Goal: Information Seeking & Learning: Learn about a topic

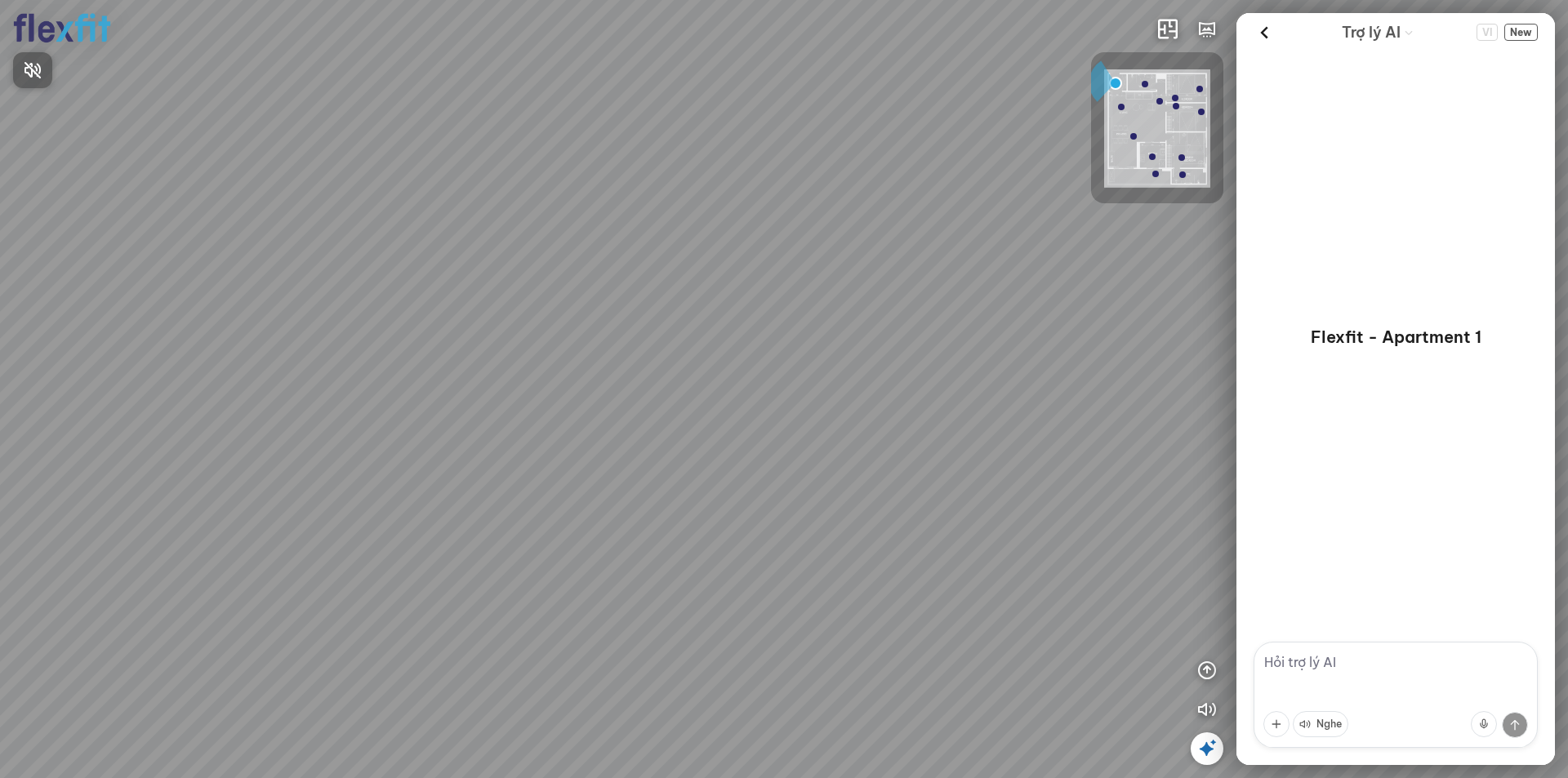
click at [1297, 658] on div at bounding box center [784, 389] width 1568 height 778
click at [1297, 658] on textarea at bounding box center [1395, 694] width 284 height 106
type textarea "d"
type textarea "đây là phong cách gì"
drag, startPoint x: 750, startPoint y: 432, endPoint x: 628, endPoint y: 518, distance: 149.3
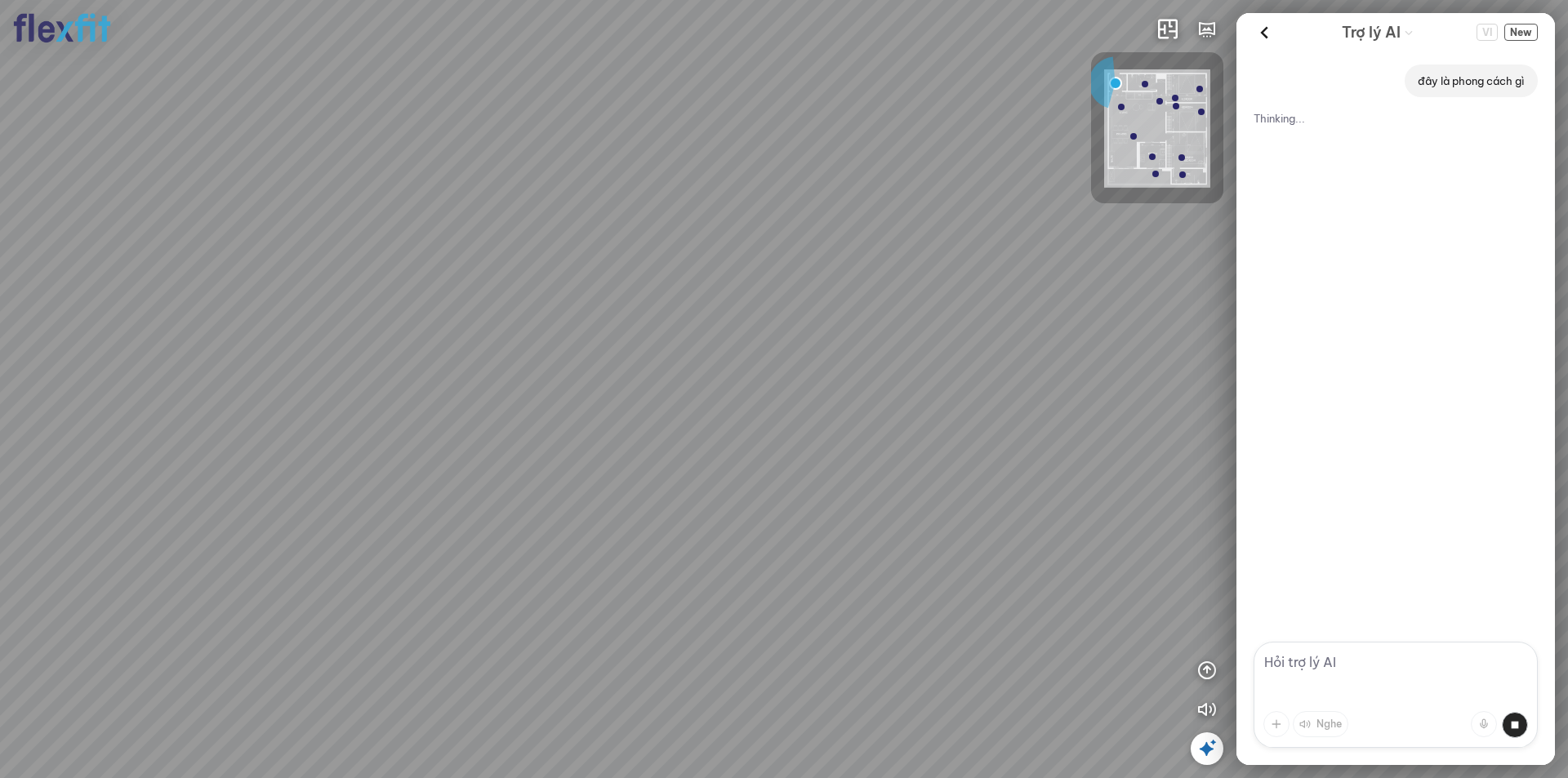
drag, startPoint x: 745, startPoint y: 391, endPoint x: 563, endPoint y: 406, distance: 182.6
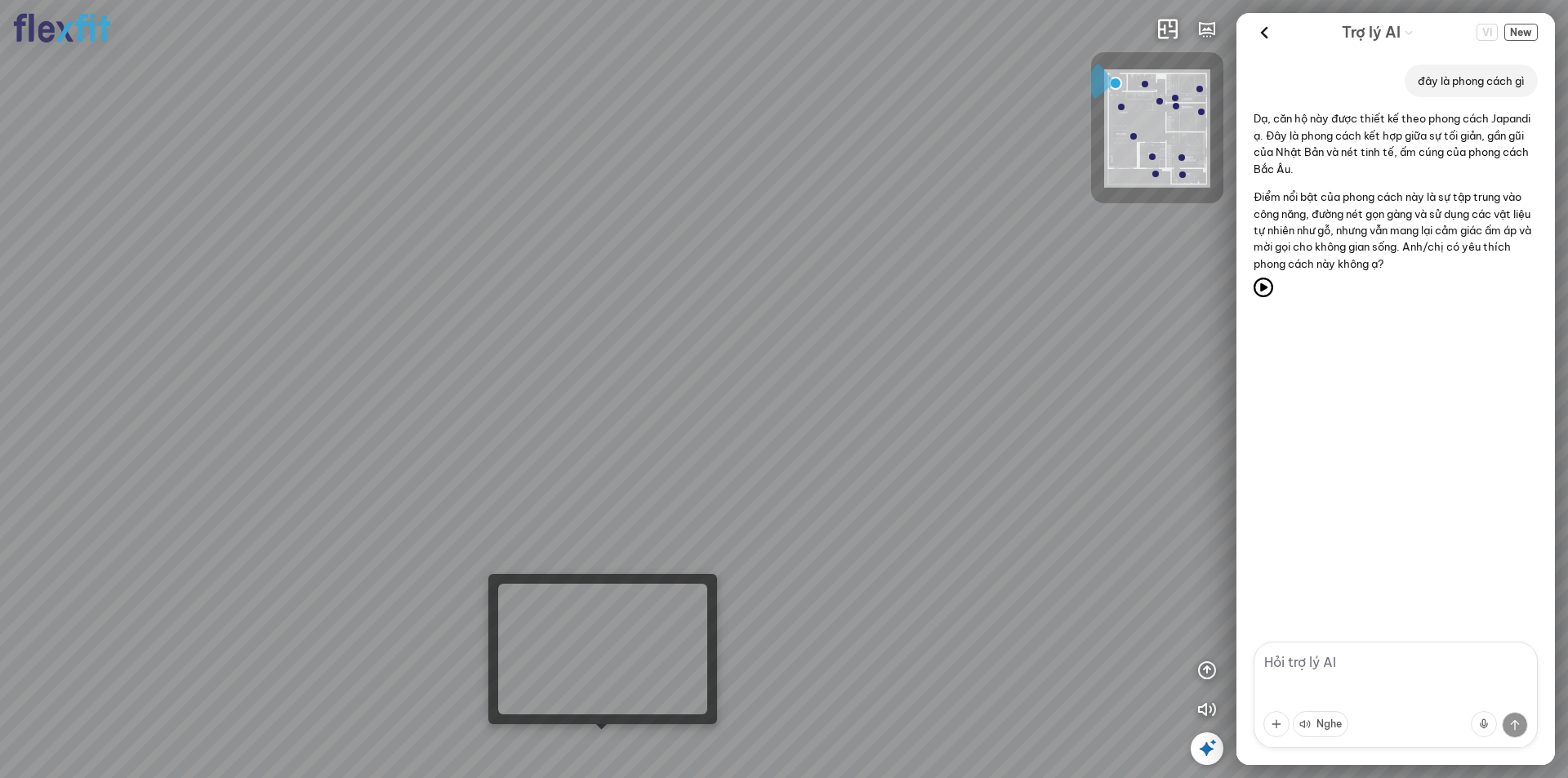
click at [597, 737] on div at bounding box center [784, 389] width 1568 height 778
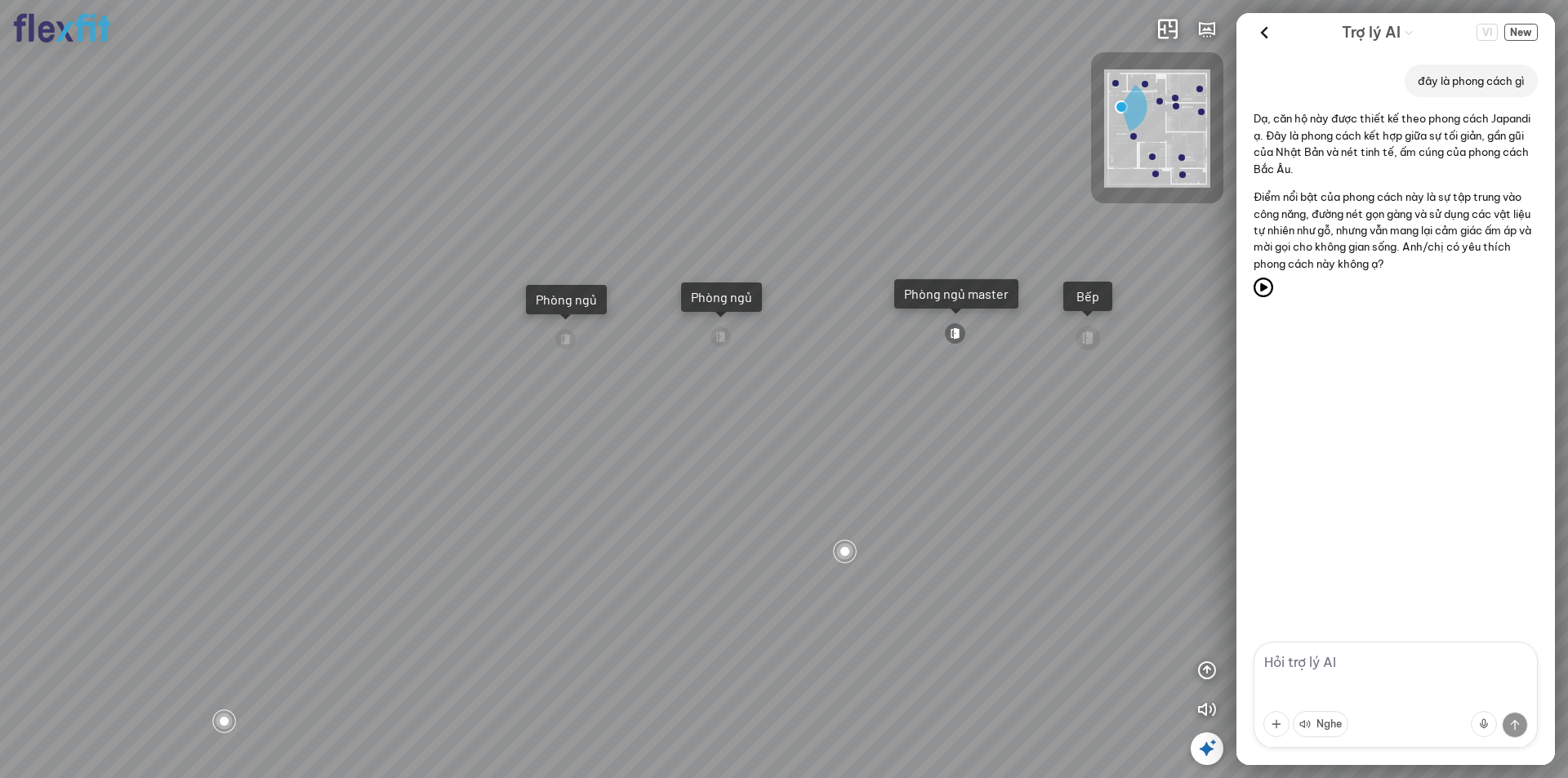
click at [1315, 667] on textarea at bounding box center [1395, 694] width 284 height 106
type textarea "mặt bằng này bao nhiêu mét vuông"
click at [1323, 666] on textarea at bounding box center [1395, 694] width 284 height 106
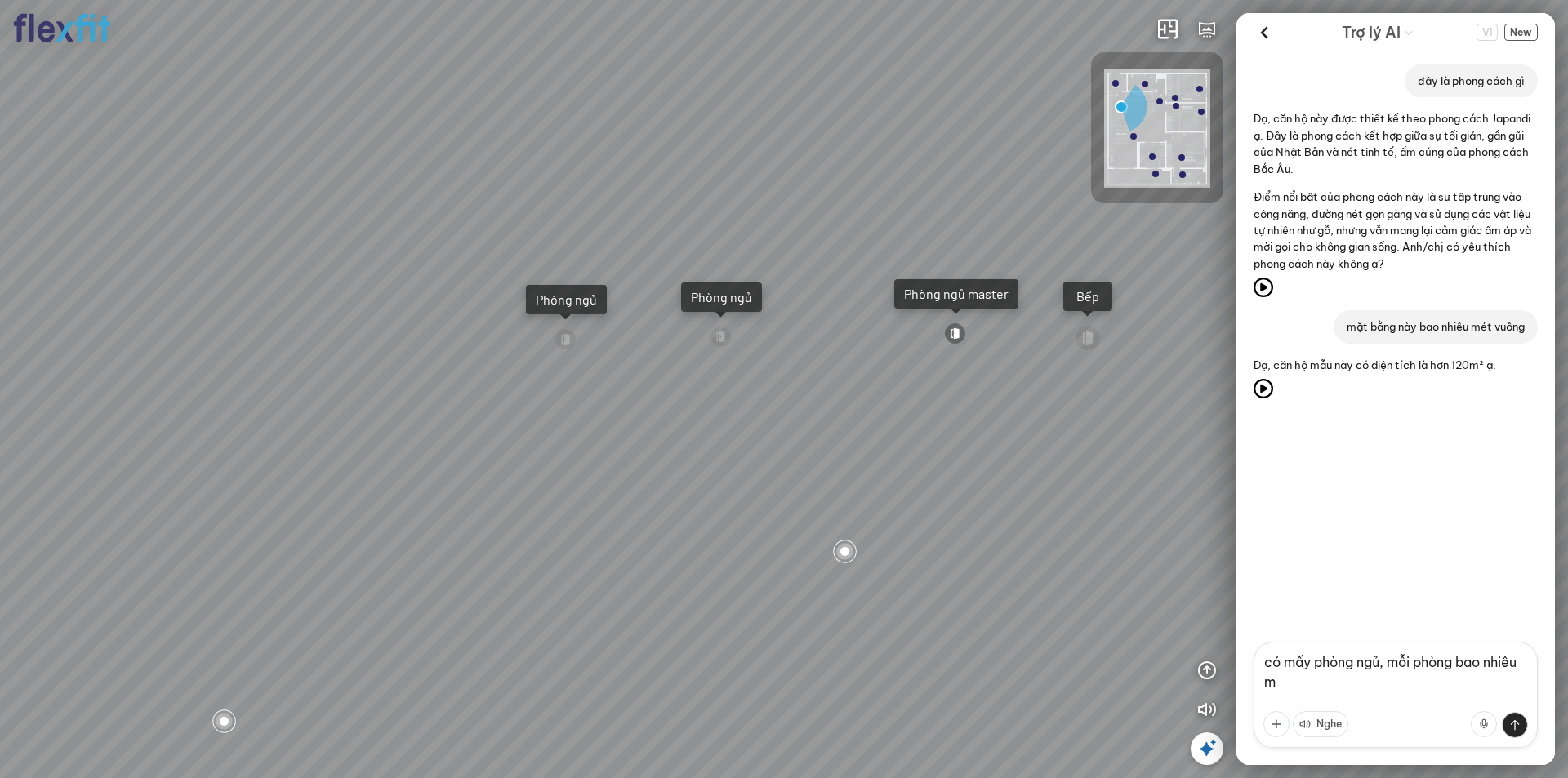
type textarea "có mấy phòng ngủ, mỗi phòng bao nhiêu m2"
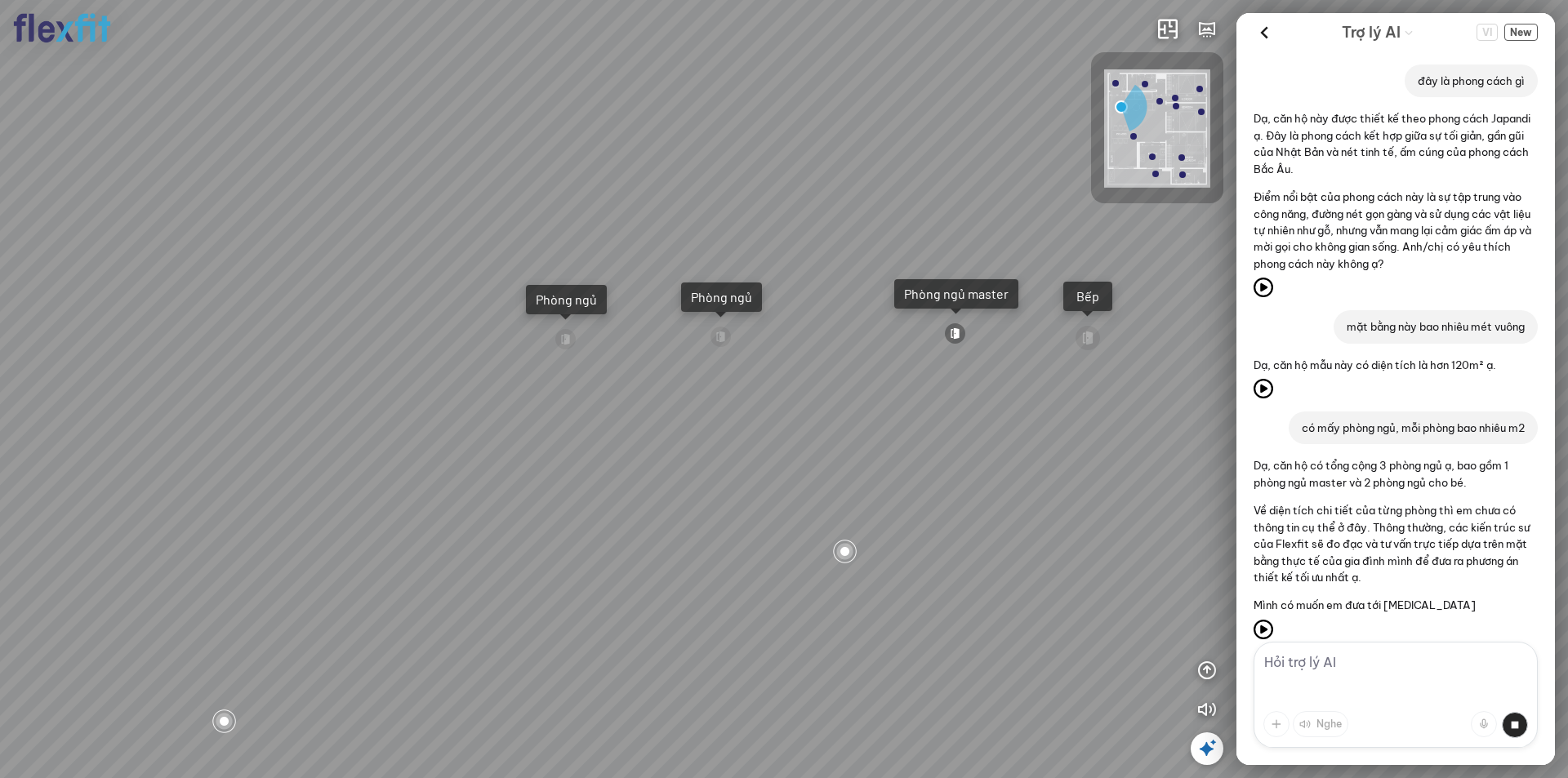
scroll to position [46, 0]
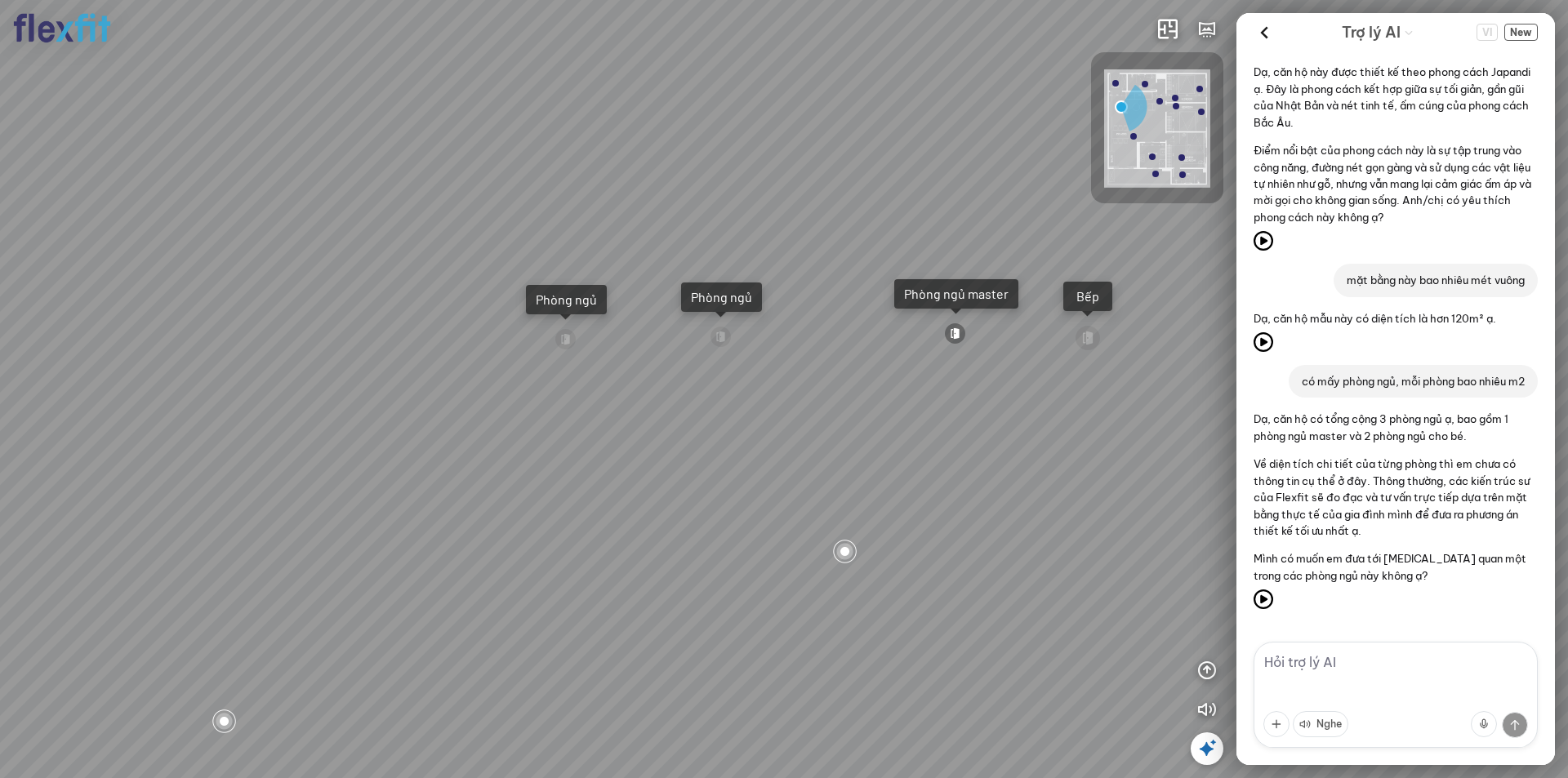
click at [937, 292] on div "Phòng ngủ master" at bounding box center [955, 294] width 105 height 17
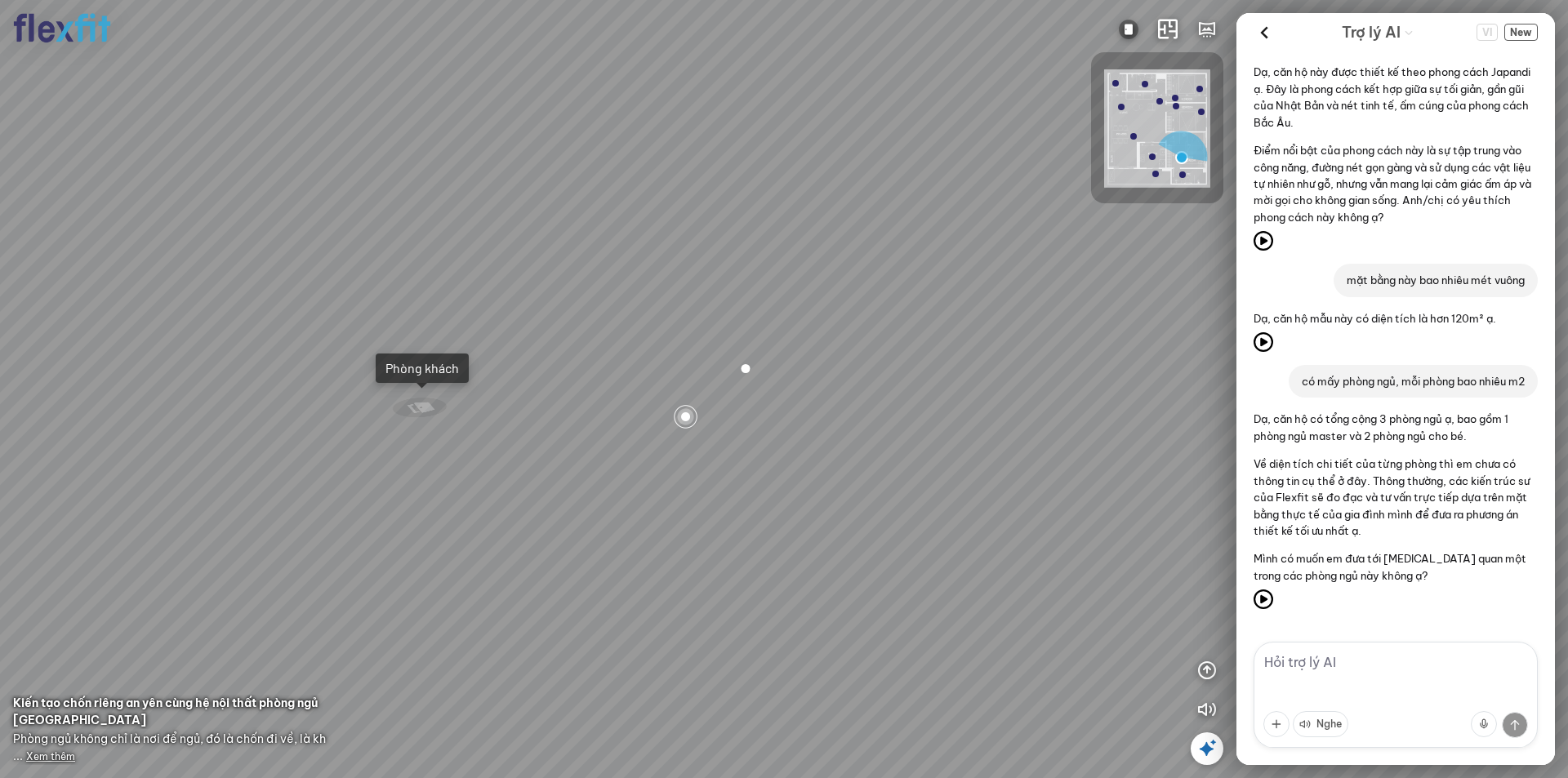
drag, startPoint x: 973, startPoint y: 607, endPoint x: 861, endPoint y: 629, distance: 114.1
click at [1321, 661] on textarea at bounding box center [1395, 694] width 284 height 106
type textarea "P"
type textarea "g"
type textarea "bàn trà bao nhiêu tiền"
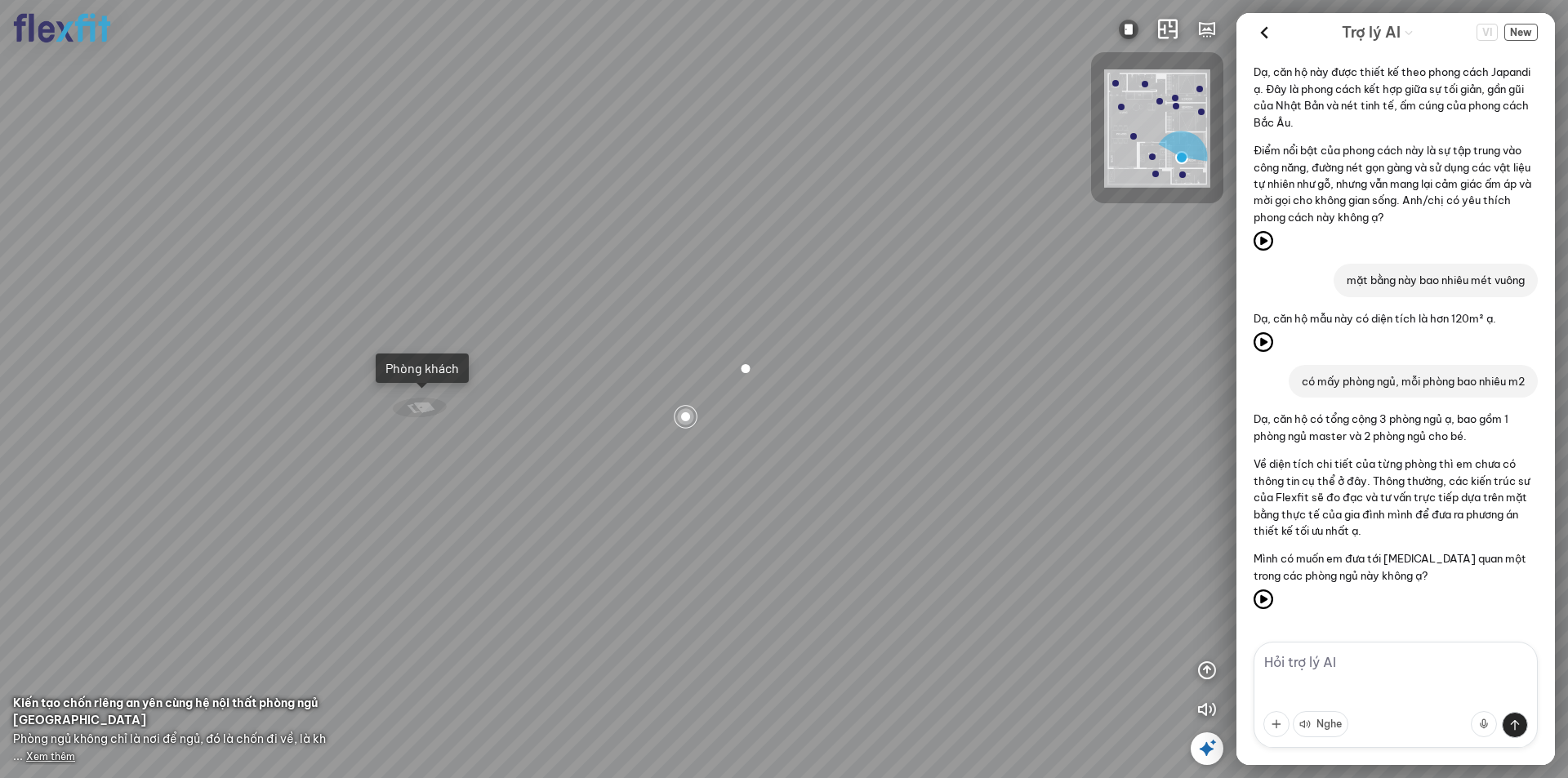
scroll to position [122, 0]
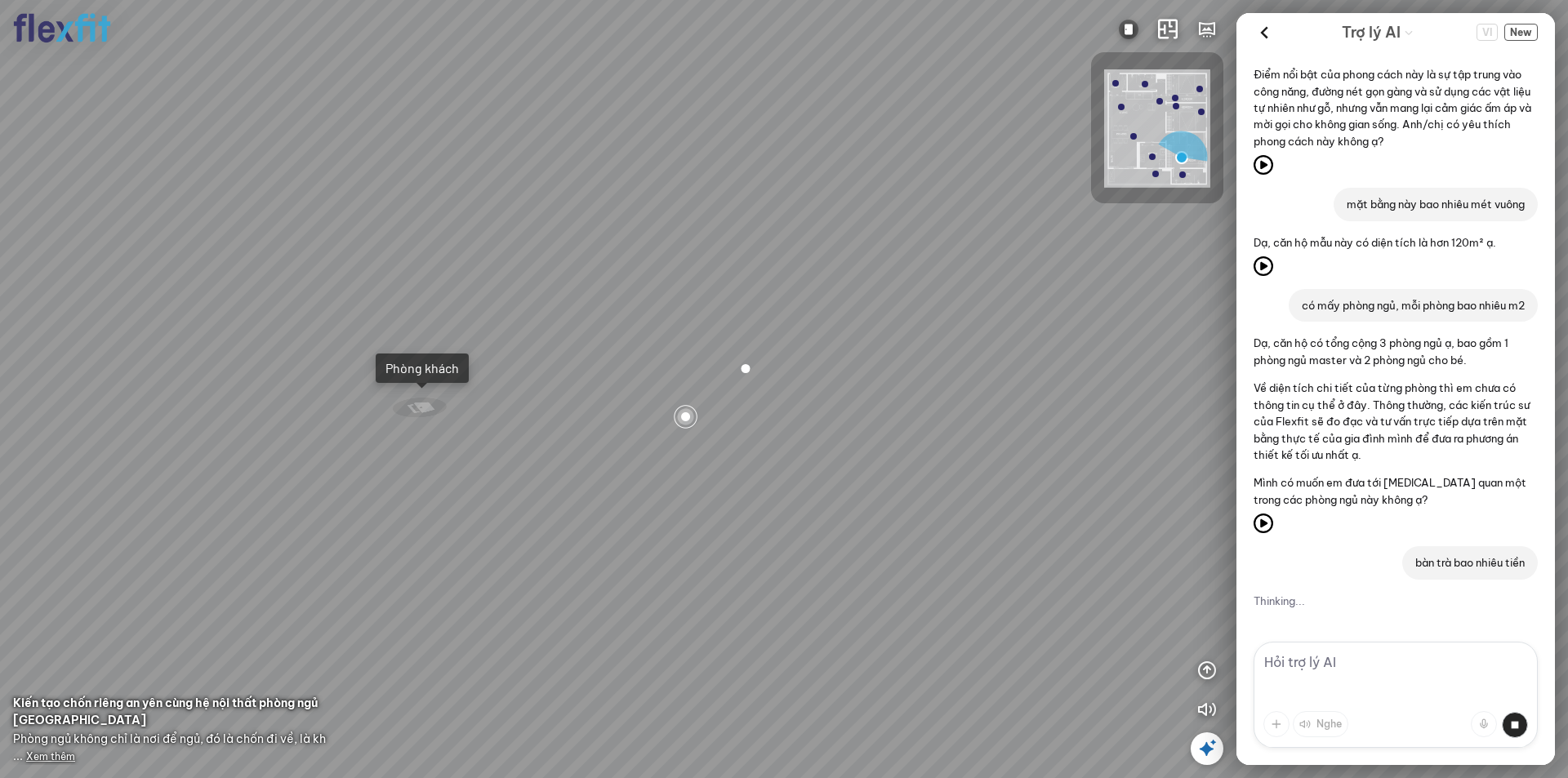
click at [440, 370] on div "Phòng khách" at bounding box center [421, 368] width 73 height 17
drag, startPoint x: 412, startPoint y: 548, endPoint x: 426, endPoint y: 583, distance: 37.7
drag, startPoint x: 420, startPoint y: 479, endPoint x: 478, endPoint y: 504, distance: 63.2
click at [478, 504] on div "Bếp WC Phòng ngủ master Phòng ngủ Phòng ngủ" at bounding box center [784, 389] width 1568 height 778
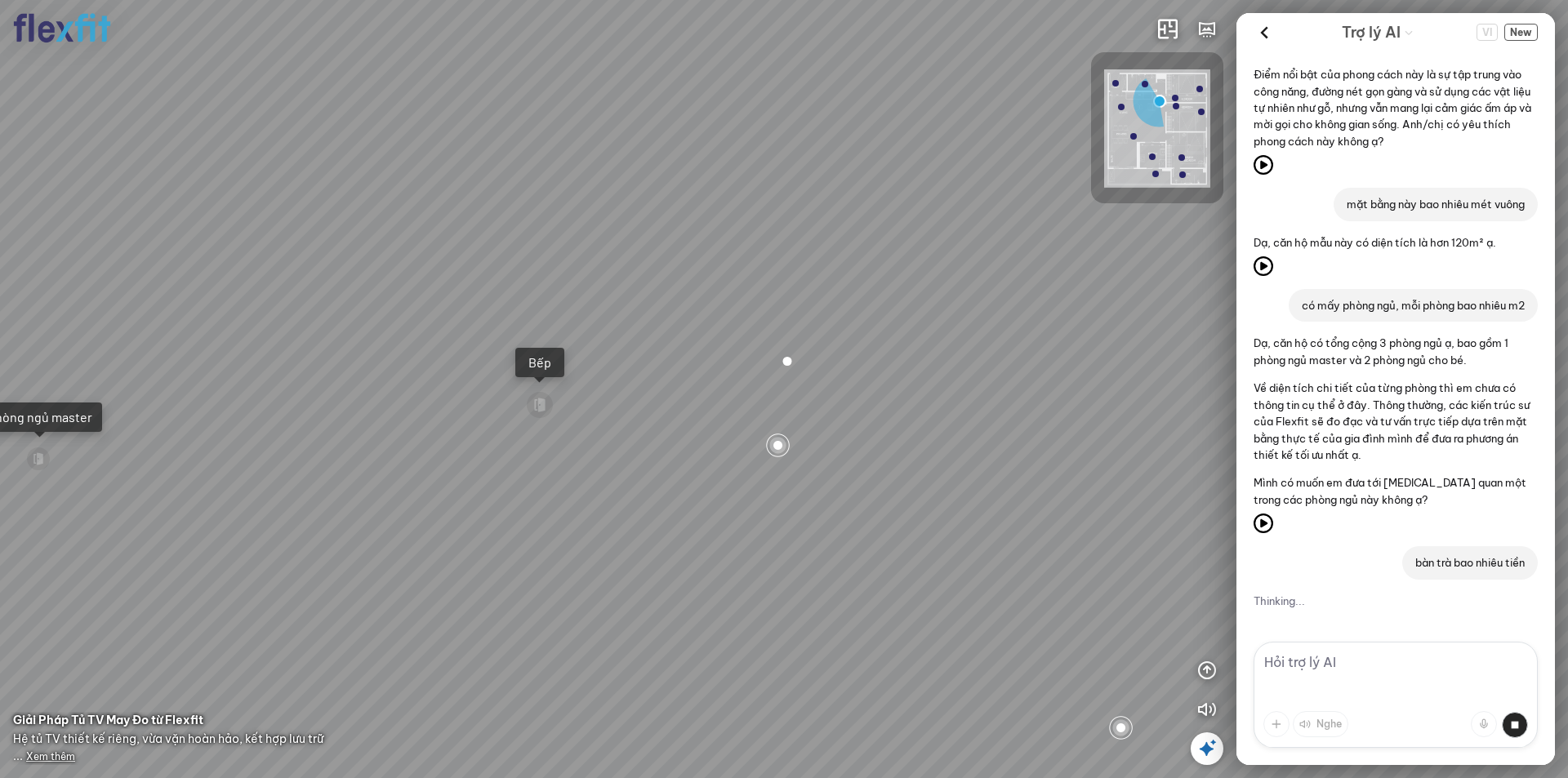
click at [551, 354] on div "Bếp" at bounding box center [540, 363] width 30 height 17
drag, startPoint x: 770, startPoint y: 570, endPoint x: 880, endPoint y: 674, distance: 151.4
drag, startPoint x: 877, startPoint y: 633, endPoint x: 1300, endPoint y: 564, distance: 428.6
click at [1305, 564] on div "INFO: krpano 1.20.8 (build [DATE]) INFO: HTML5/Desktop - Chrome 139.0 - WebGL I…" at bounding box center [784, 389] width 1568 height 778
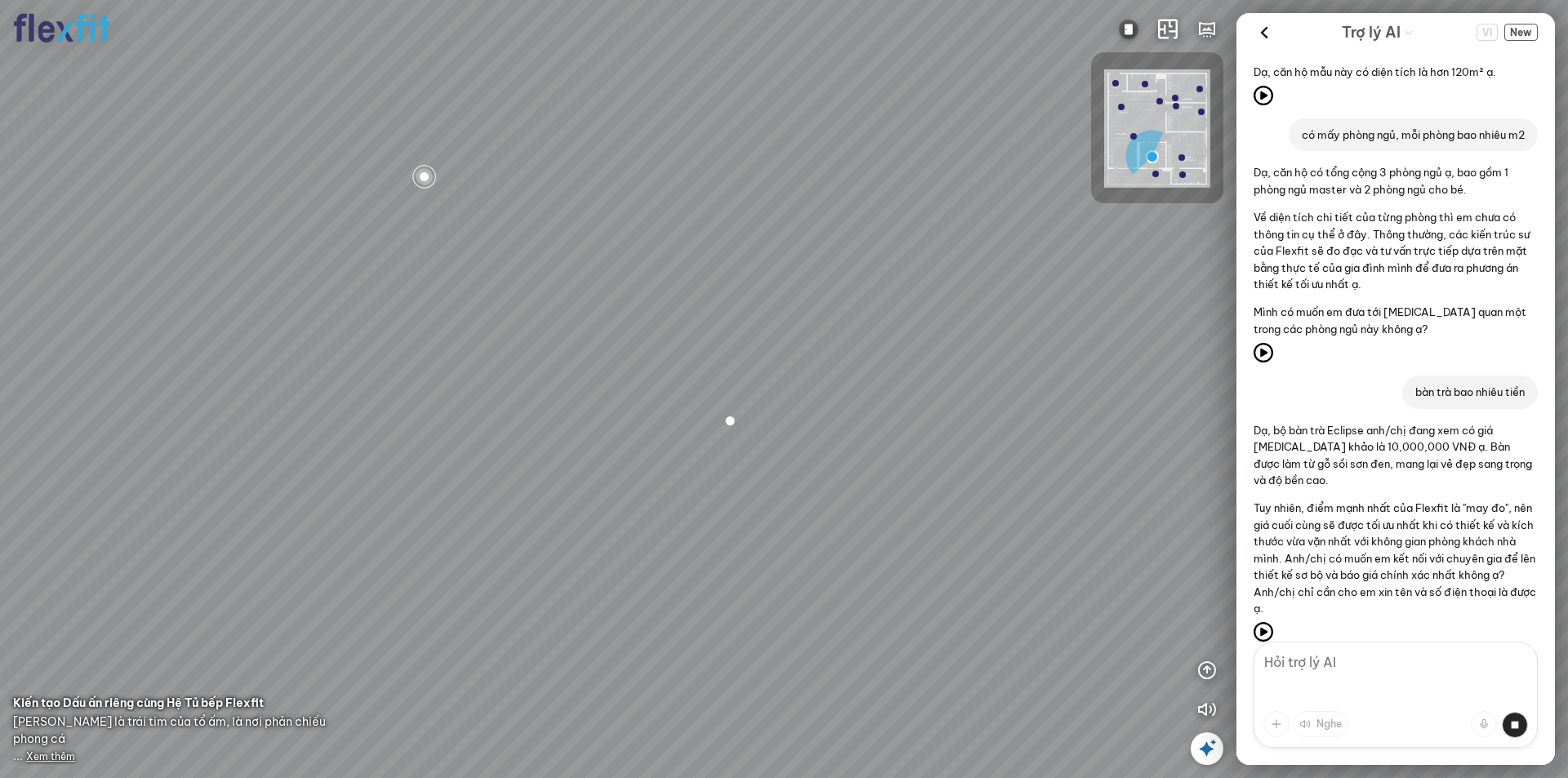
scroll to position [326, 0]
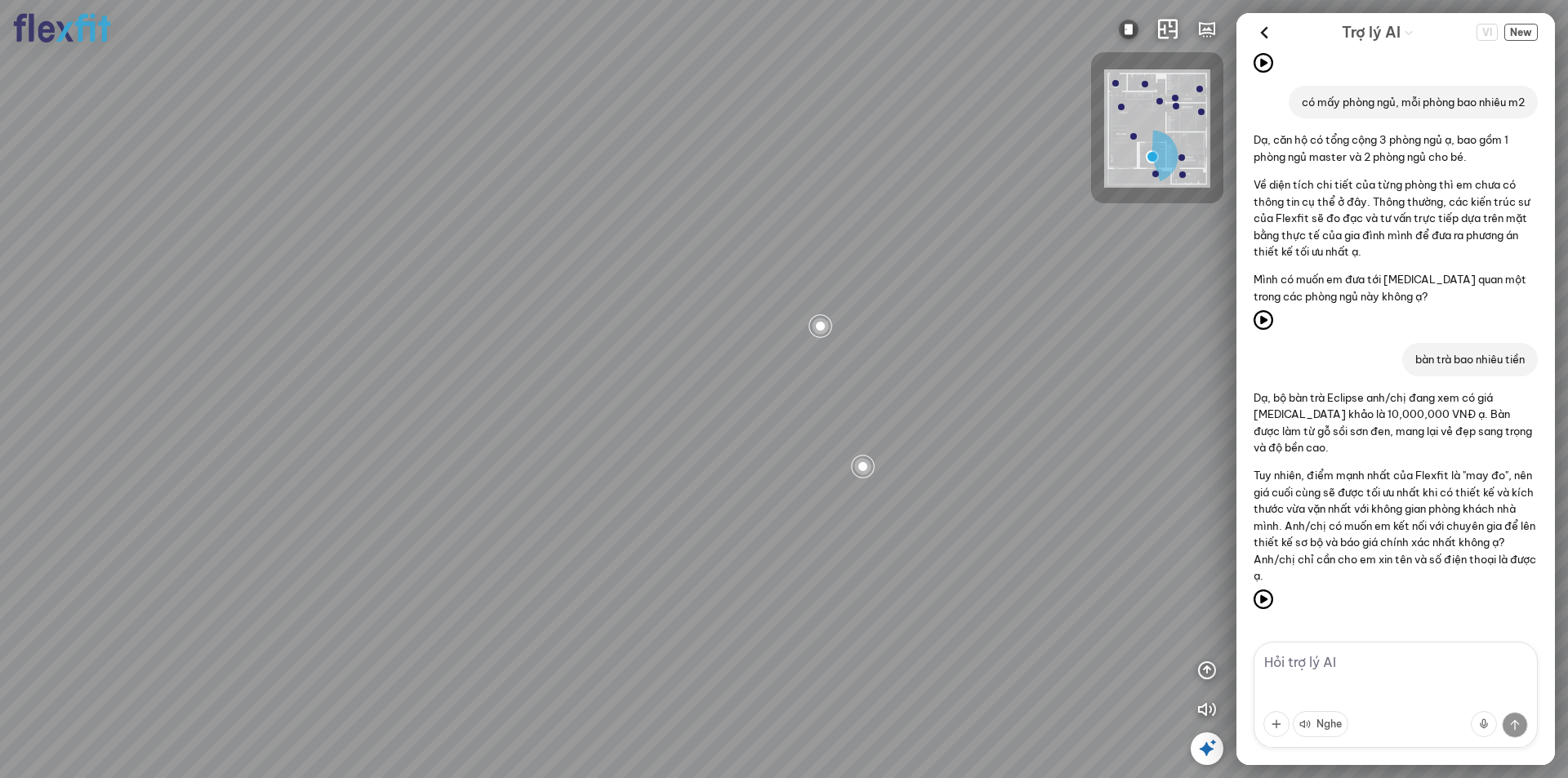
drag, startPoint x: 689, startPoint y: 600, endPoint x: 350, endPoint y: 646, distance: 342.1
click at [350, 646] on div at bounding box center [784, 389] width 1568 height 778
drag, startPoint x: 520, startPoint y: 628, endPoint x: 732, endPoint y: 589, distance: 215.6
click at [732, 589] on div at bounding box center [784, 389] width 1568 height 778
drag, startPoint x: 732, startPoint y: 589, endPoint x: 684, endPoint y: 596, distance: 48.5
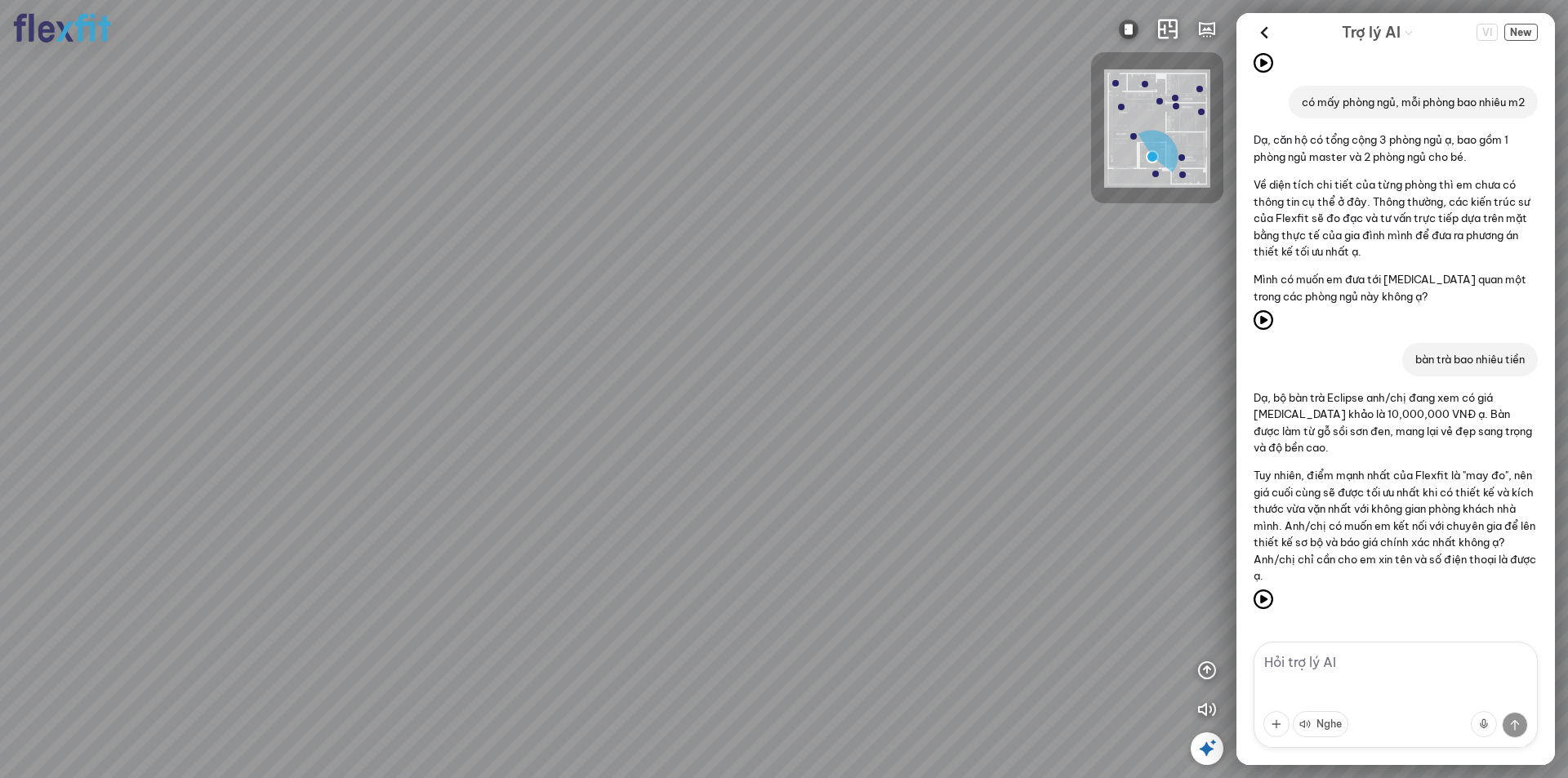
click at [684, 596] on div at bounding box center [784, 389] width 1568 height 778
click at [1357, 664] on textarea at bounding box center [1395, 694] width 284 height 106
click at [1298, 663] on textarea at bounding box center [1395, 694] width 284 height 106
type textarea "hãy báo giá"
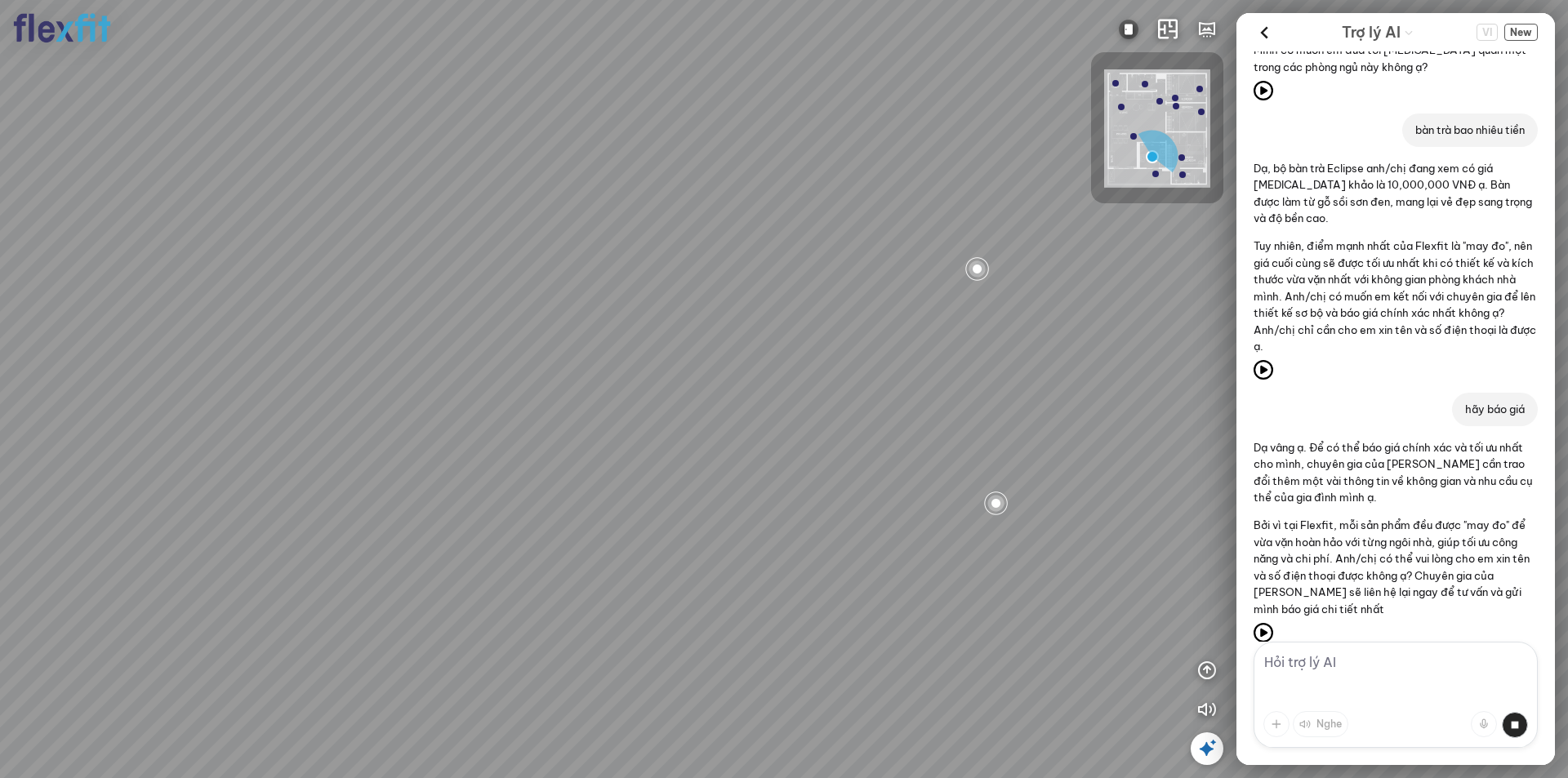
scroll to position [588, 0]
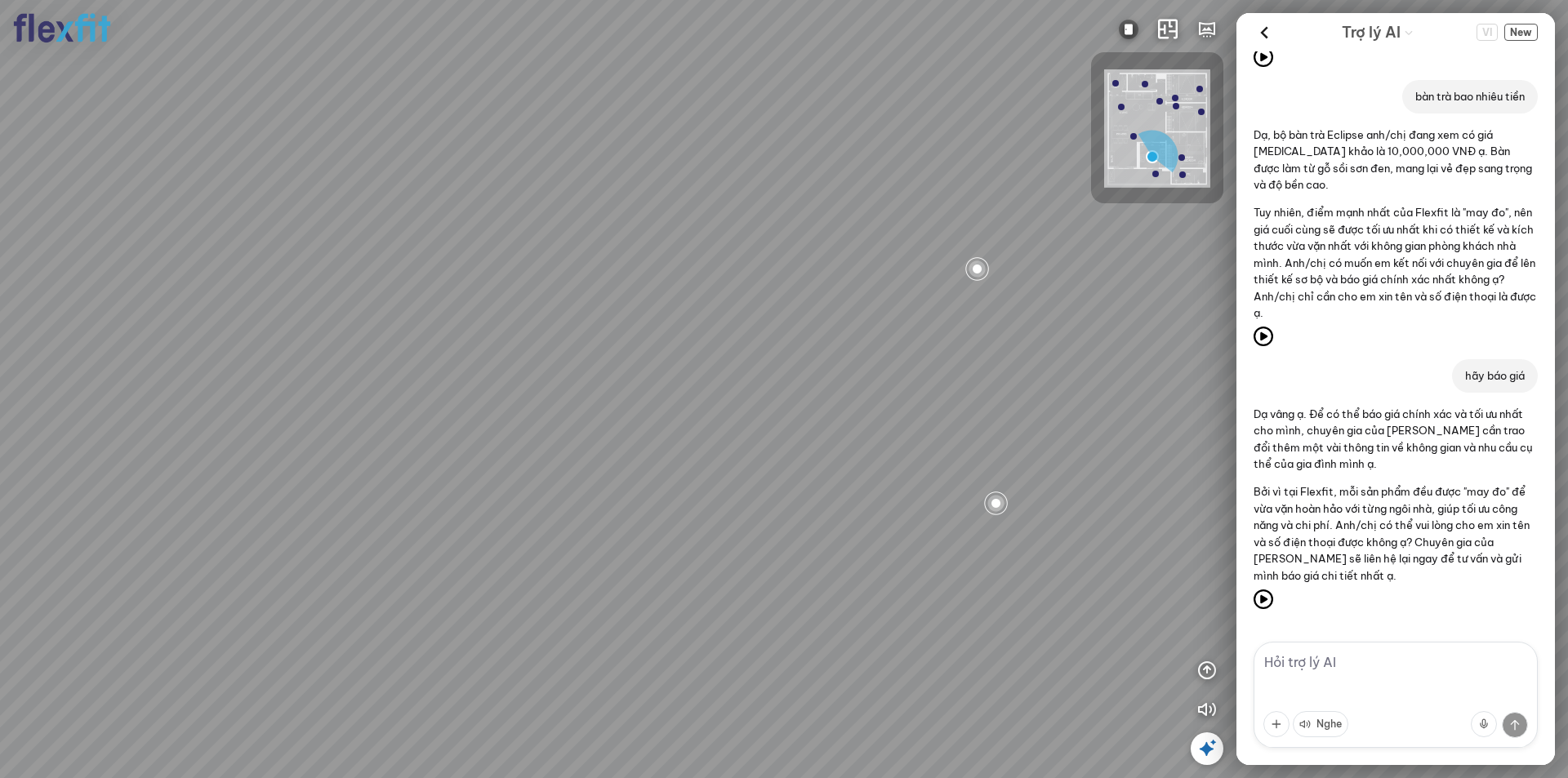
click at [1300, 650] on textarea at bounding box center [1395, 694] width 284 height 106
type textarea "ván dùng là ván của hãng nào"
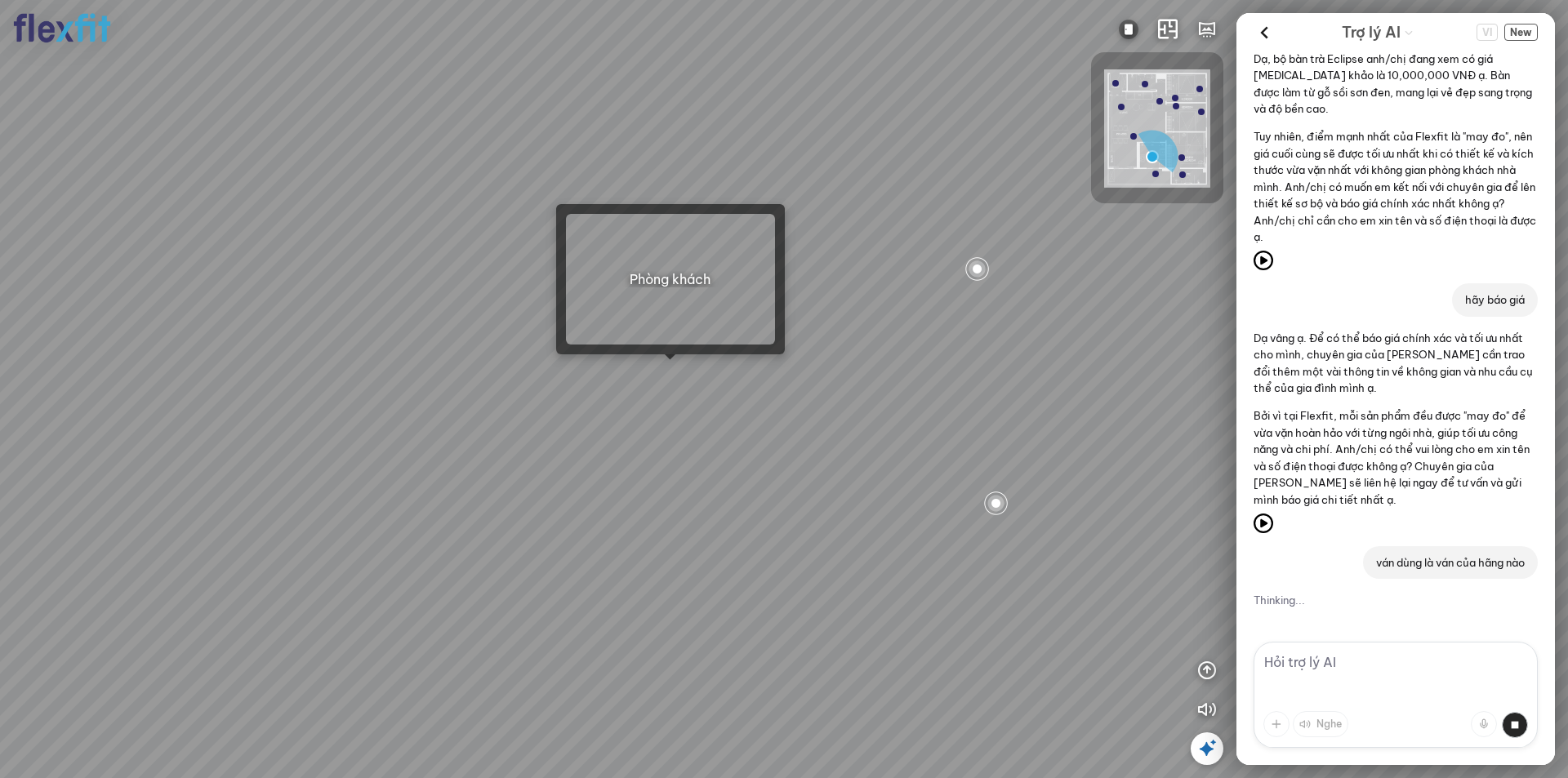
click at [666, 376] on div at bounding box center [784, 389] width 1568 height 778
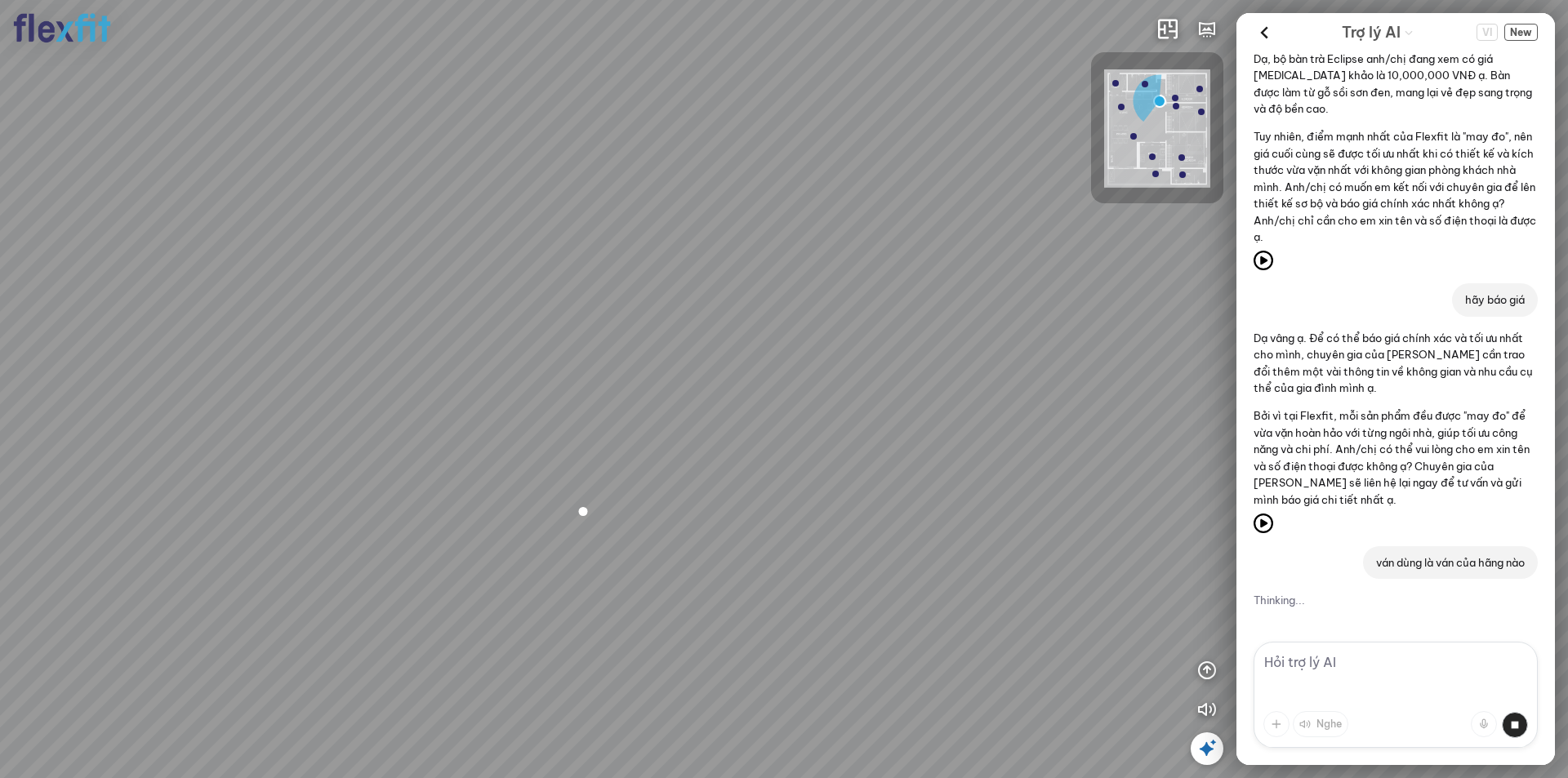
drag, startPoint x: 480, startPoint y: 483, endPoint x: 414, endPoint y: 521, distance: 76.2
click at [411, 521] on div "Bếp WC Phòng ngủ master Phòng ngủ Phòng ngủ" at bounding box center [784, 389] width 1568 height 778
drag, startPoint x: 466, startPoint y: 452, endPoint x: 435, endPoint y: 475, distance: 38.6
click at [435, 475] on div "Bếp WC Phòng ngủ master Phòng ngủ Phòng ngủ" at bounding box center [784, 389] width 1568 height 778
drag, startPoint x: 474, startPoint y: 515, endPoint x: 557, endPoint y: 488, distance: 87.3
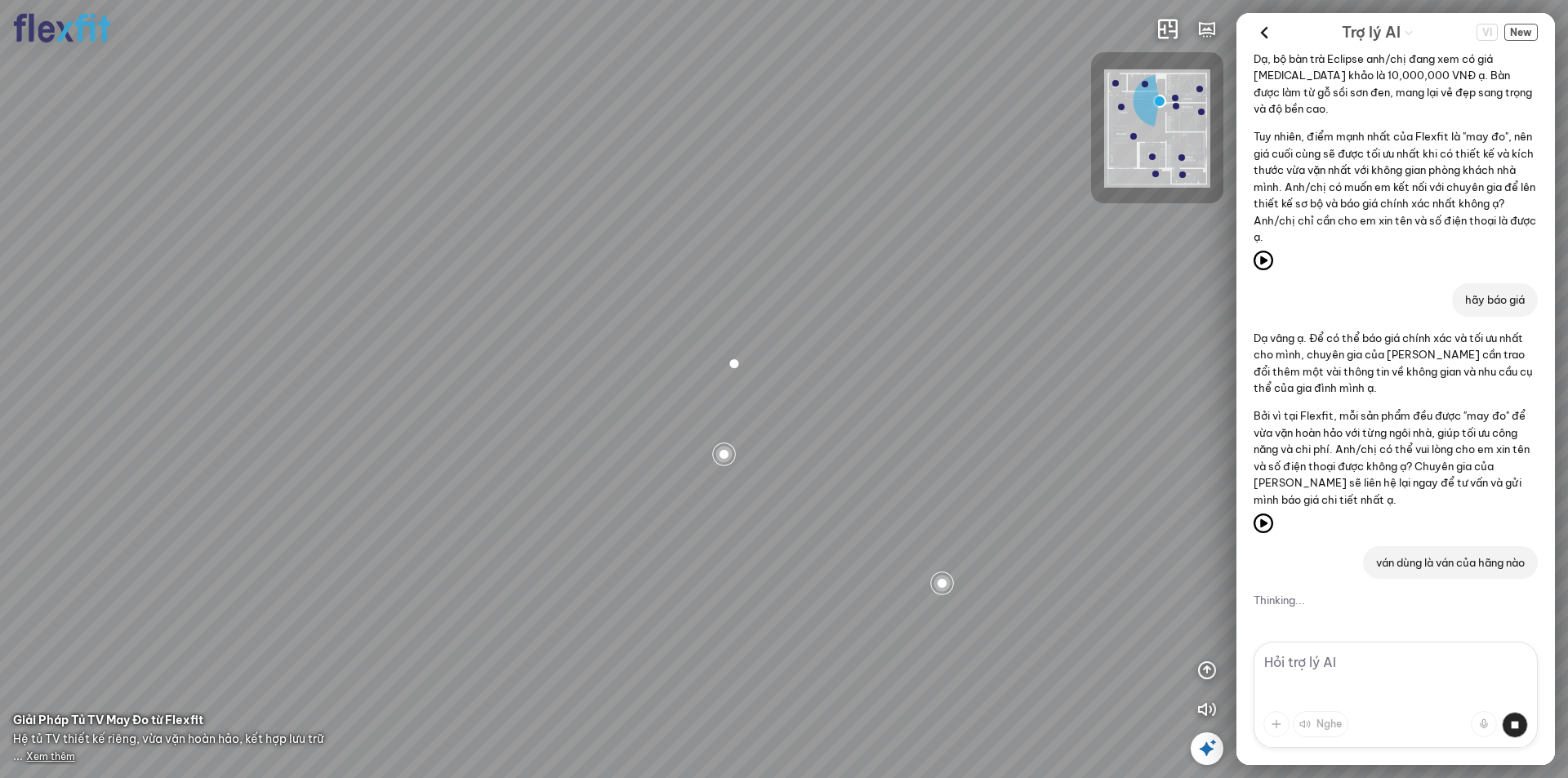
click at [517, 497] on div "Bếp WC Phòng ngủ master Phòng ngủ Phòng ngủ" at bounding box center [784, 389] width 1568 height 778
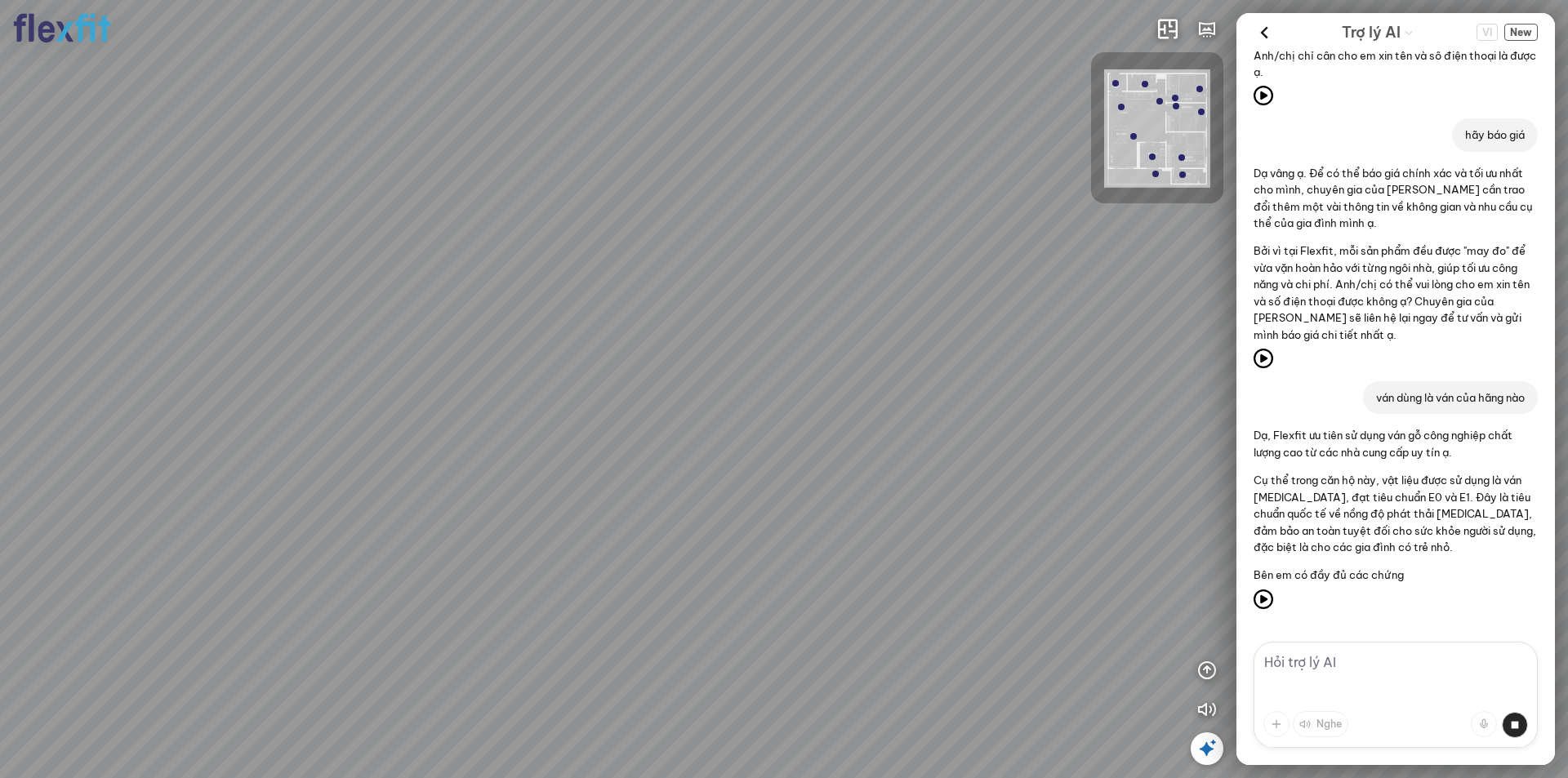
drag, startPoint x: 744, startPoint y: 575, endPoint x: 474, endPoint y: 585, distance: 270.2
click at [474, 585] on div "Ban công Bếp Phòng ngủ master Phòng ngủ Phòng ngủ" at bounding box center [784, 389] width 1568 height 778
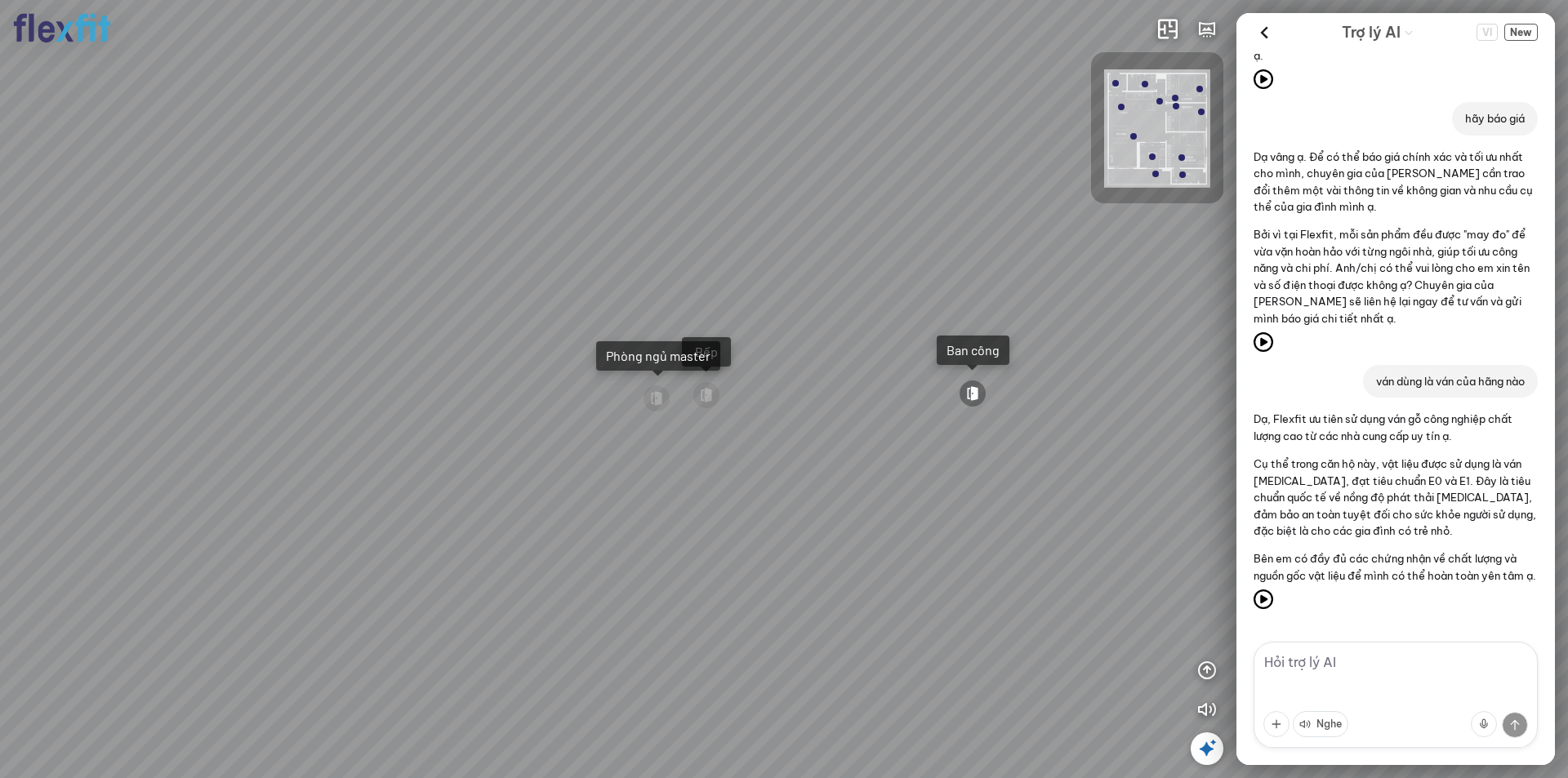
click at [1319, 654] on textarea at bounding box center [1395, 694] width 284 height 106
type textarea "[PERSON_NAME] là ván nào"
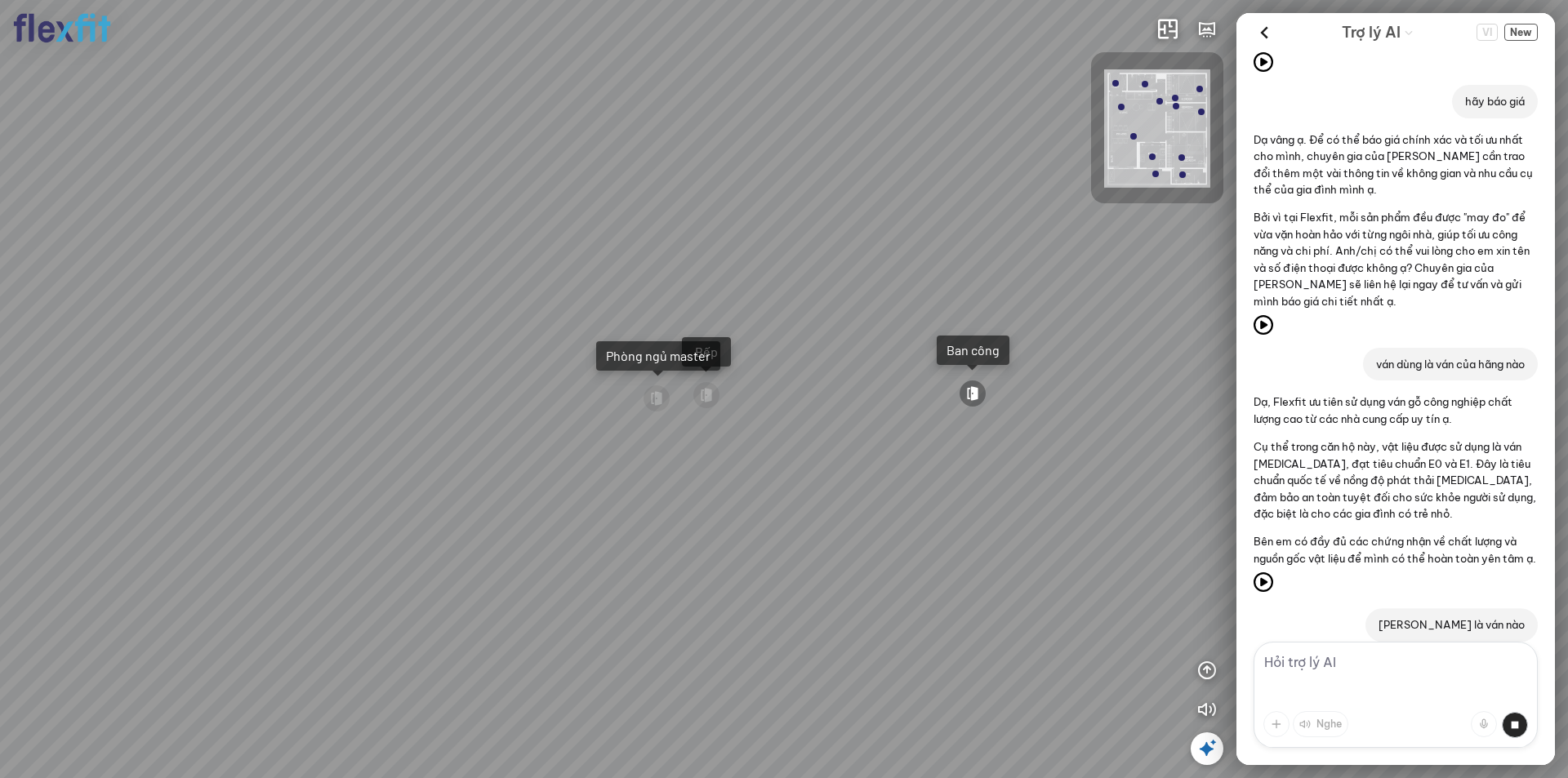
scroll to position [938, 0]
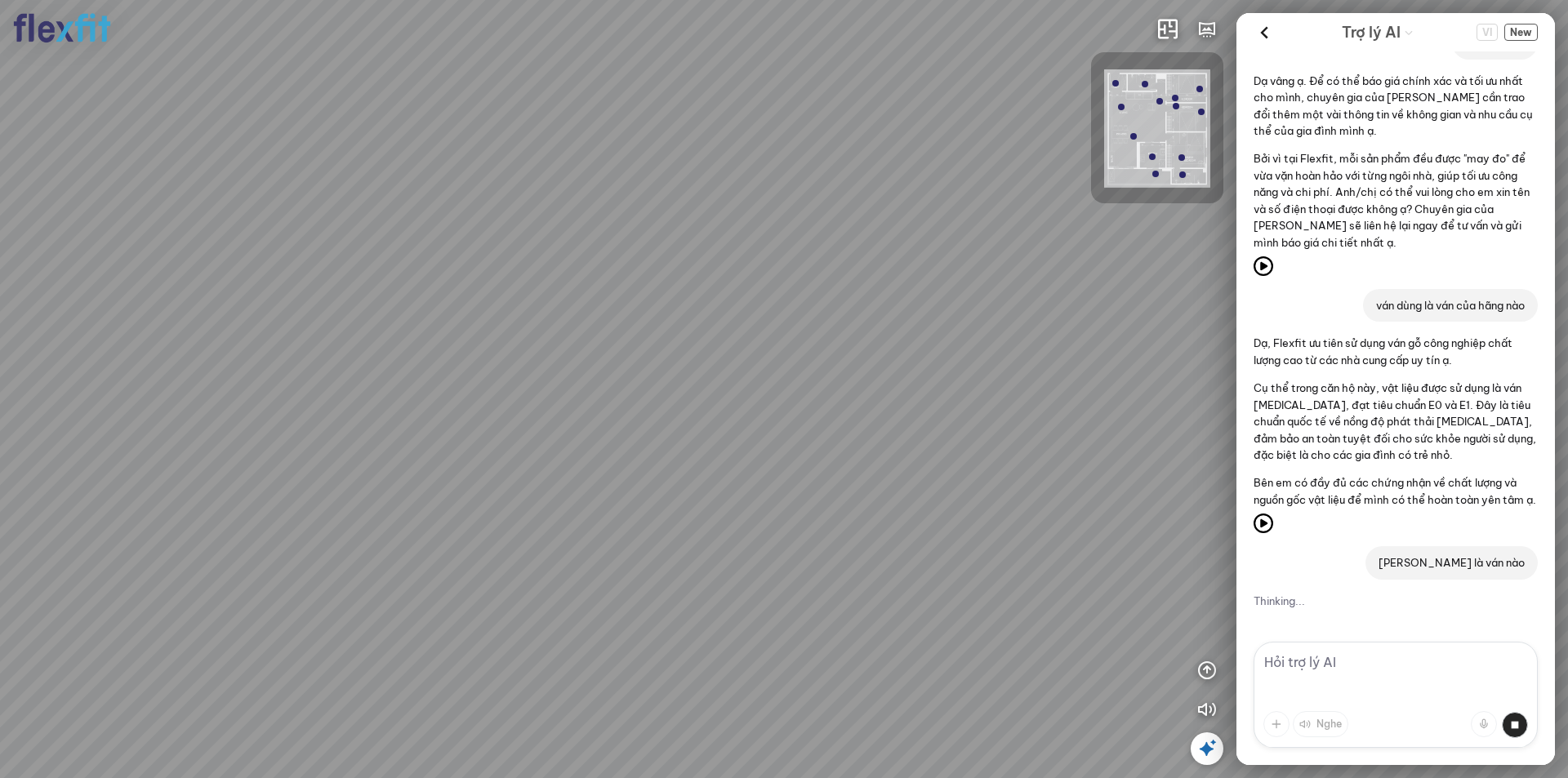
drag, startPoint x: 573, startPoint y: 539, endPoint x: 816, endPoint y: 543, distance: 243.0
click at [816, 543] on div "Ban công Bếp Phòng ngủ master Phòng ngủ Phòng ngủ" at bounding box center [784, 389] width 1568 height 778
click at [713, 644] on div "Ban công Bếp Phòng ngủ master Phòng ngủ Phòng ngủ" at bounding box center [784, 389] width 1568 height 778
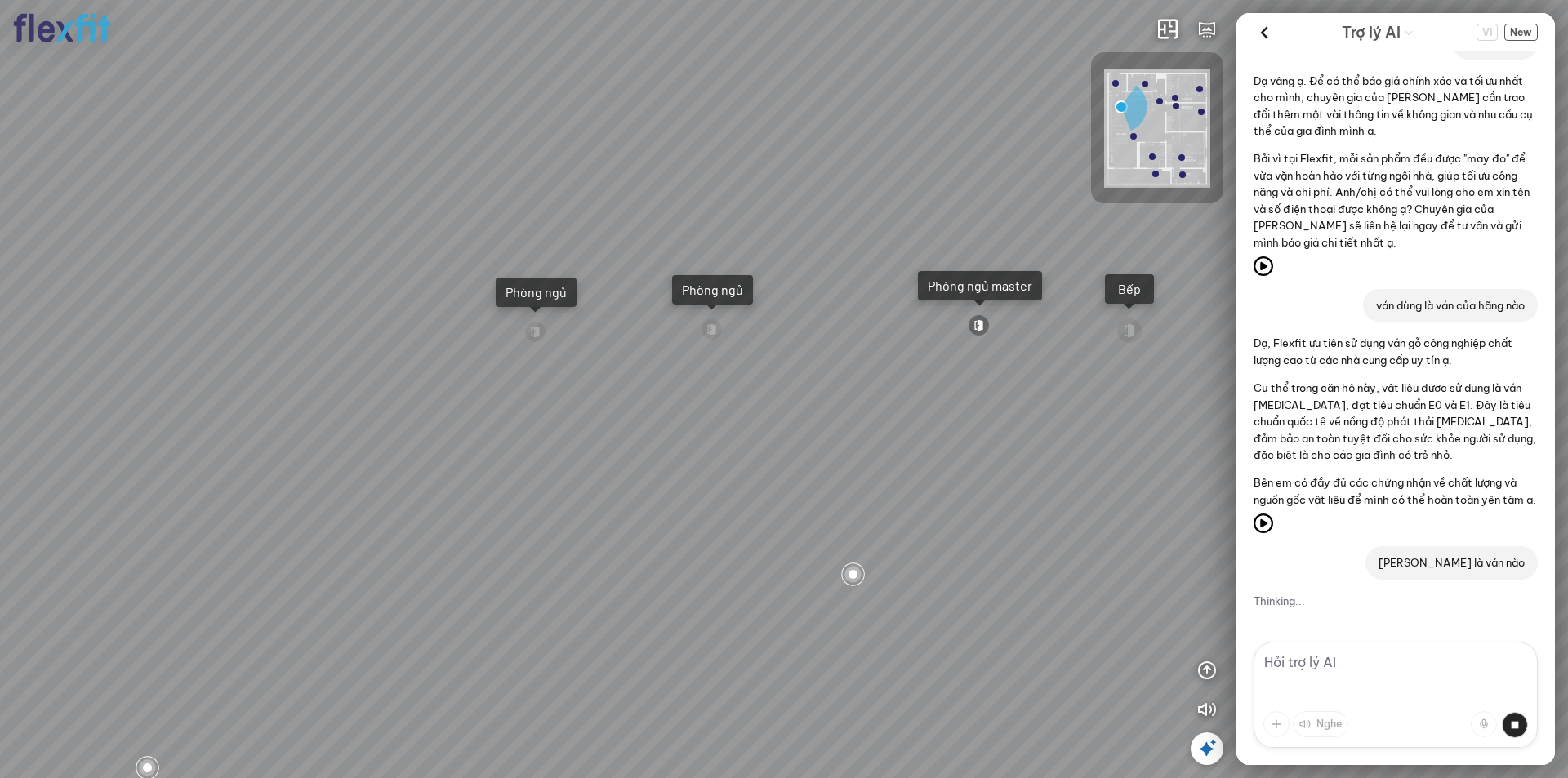
click at [602, 511] on div "Ban công Bếp Phòng ngủ master Phòng ngủ Phòng ngủ" at bounding box center [784, 389] width 1568 height 778
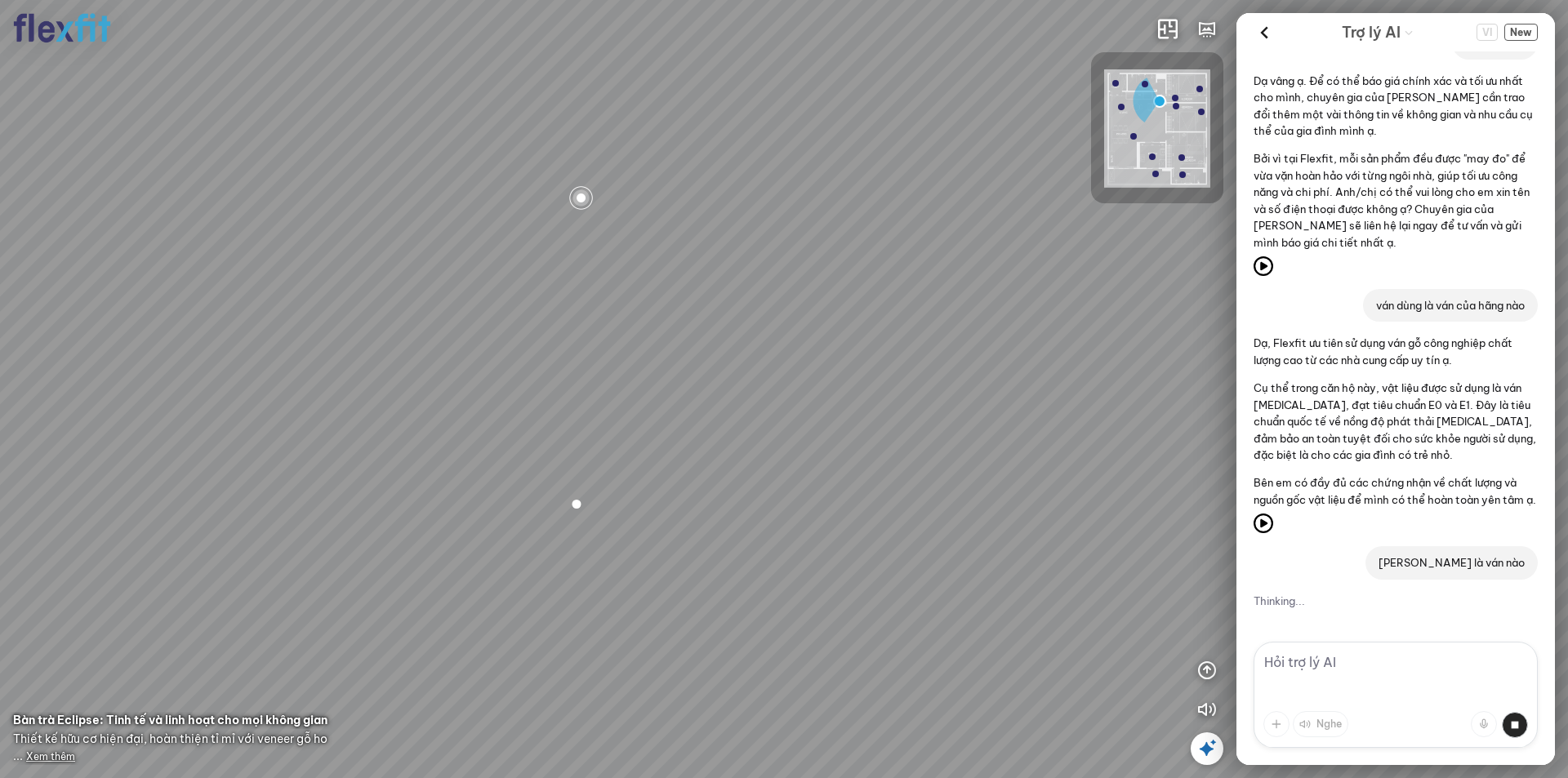
click at [747, 270] on div "Bếp WC Phòng ngủ master Phòng ngủ Phòng ngủ" at bounding box center [784, 389] width 1568 height 778
click at [637, 398] on div "Bếp WC Phòng ngủ master Phòng ngủ Phòng ngủ" at bounding box center [784, 389] width 1568 height 778
click at [688, 389] on div "Bếp WC Phòng ngủ master Phòng ngủ Phòng ngủ" at bounding box center [784, 389] width 1568 height 778
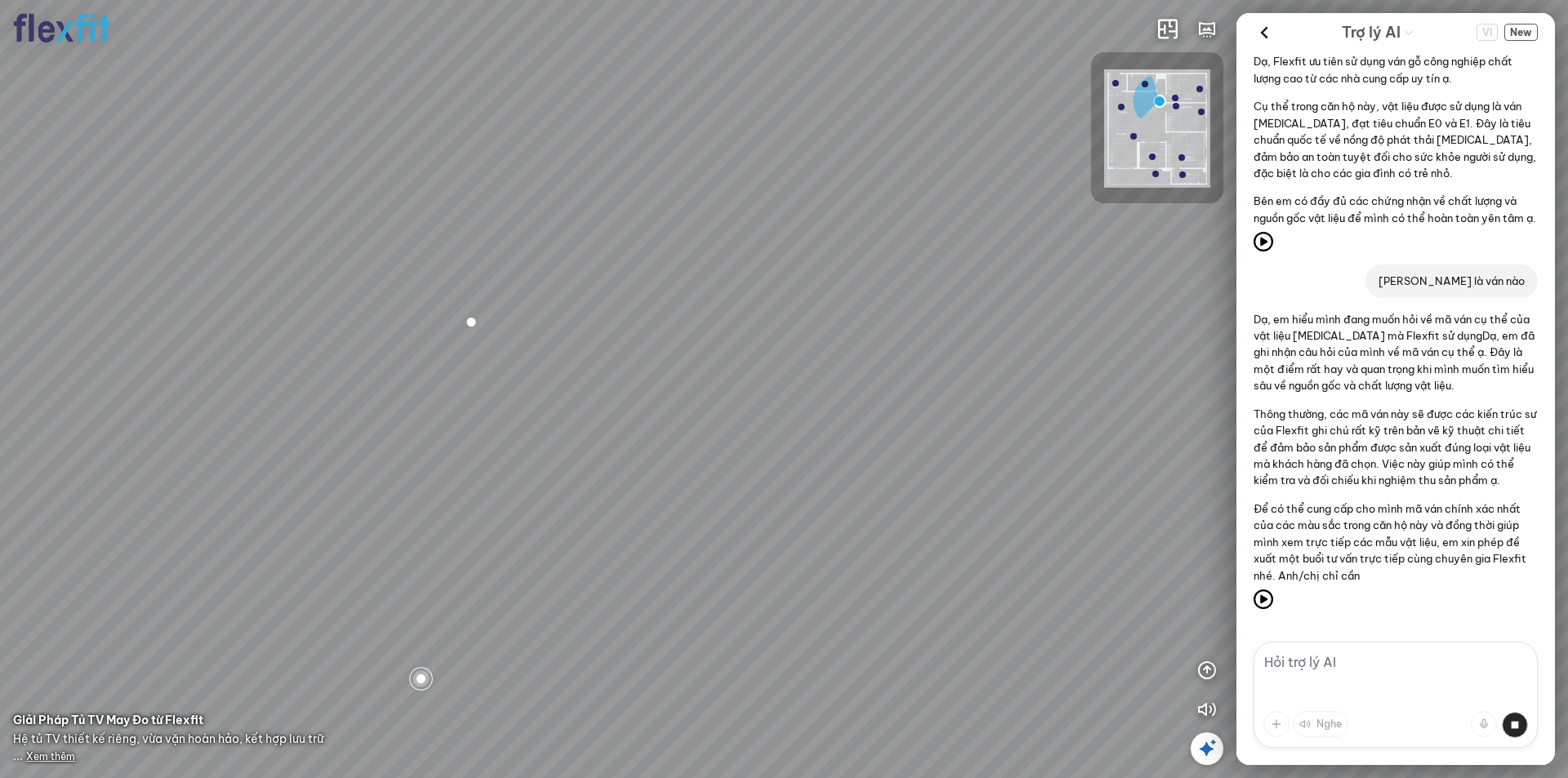
scroll to position [1270, 0]
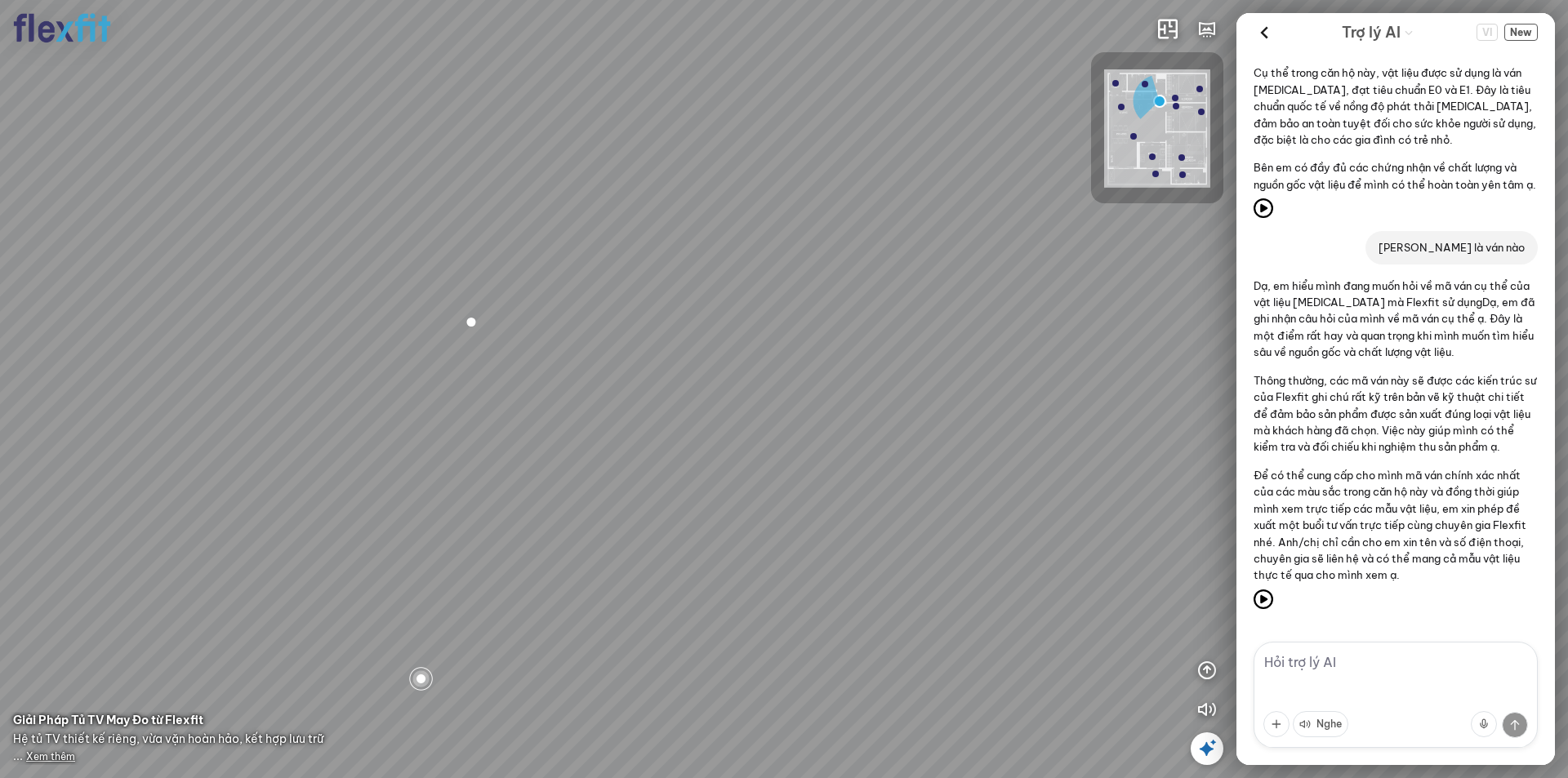
click at [655, 389] on div "Bếp WC Phòng ngủ master Phòng ngủ Phòng ngủ" at bounding box center [784, 389] width 1568 height 778
drag, startPoint x: 383, startPoint y: 545, endPoint x: 474, endPoint y: 521, distance: 94.1
click at [474, 521] on div "Bếp WC Phòng ngủ master Phòng ngủ Phòng ngủ" at bounding box center [784, 389] width 1568 height 778
click at [599, 304] on div at bounding box center [604, 304] width 28 height 28
click at [604, 710] on div at bounding box center [605, 709] width 28 height 28
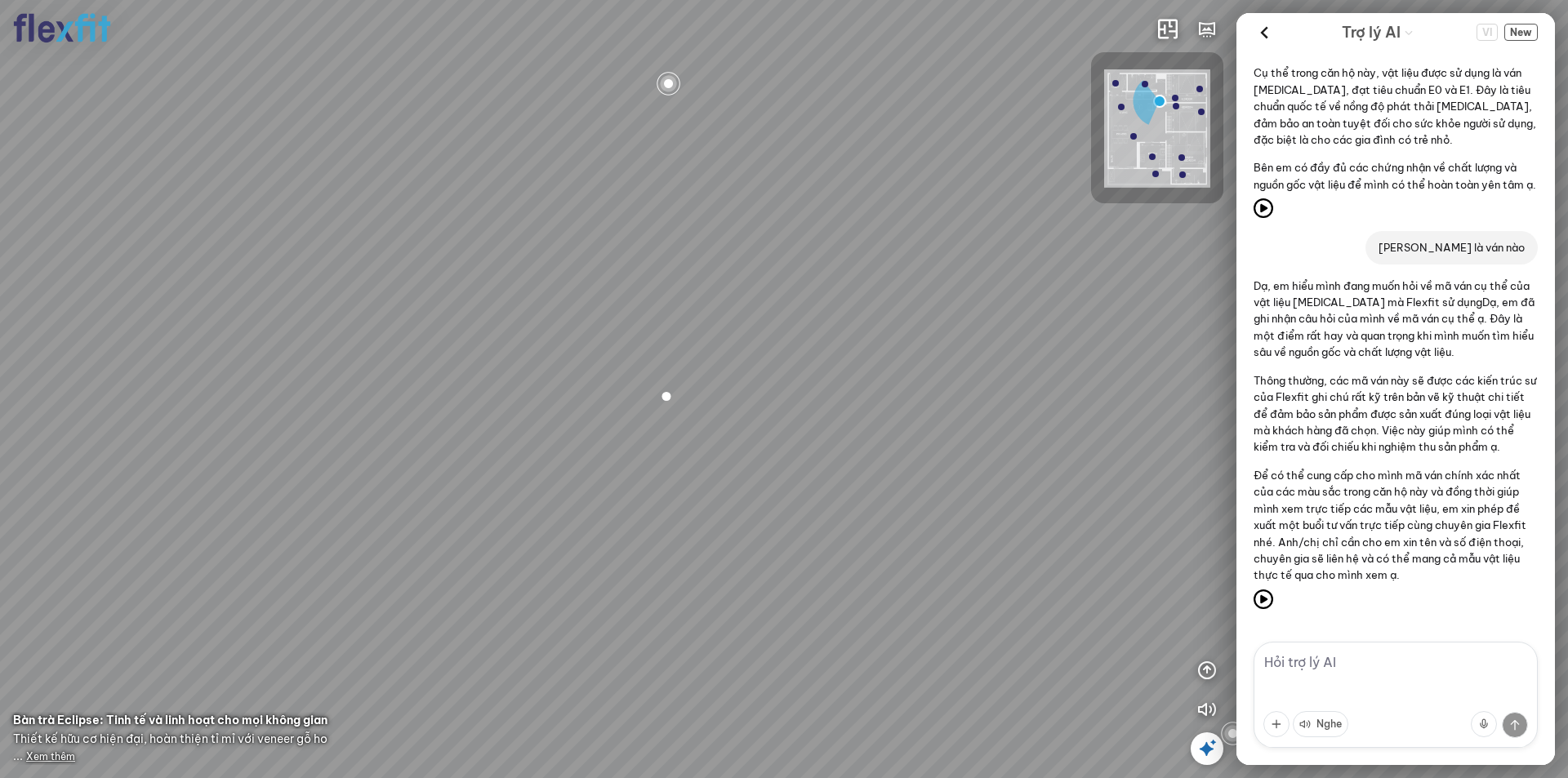
click at [869, 152] on div "Bếp WC Phòng ngủ master Phòng ngủ Phòng ngủ" at bounding box center [784, 389] width 1568 height 778
click at [655, 393] on div "Bếp WC Phòng ngủ master Phòng ngủ Phòng ngủ" at bounding box center [784, 389] width 1568 height 778
drag, startPoint x: 711, startPoint y: 552, endPoint x: 459, endPoint y: 521, distance: 253.9
click at [459, 521] on div "Bếp WC Phòng ngủ master Phòng ngủ Phòng ngủ" at bounding box center [784, 389] width 1568 height 778
drag, startPoint x: 291, startPoint y: 596, endPoint x: 722, endPoint y: 503, distance: 440.9
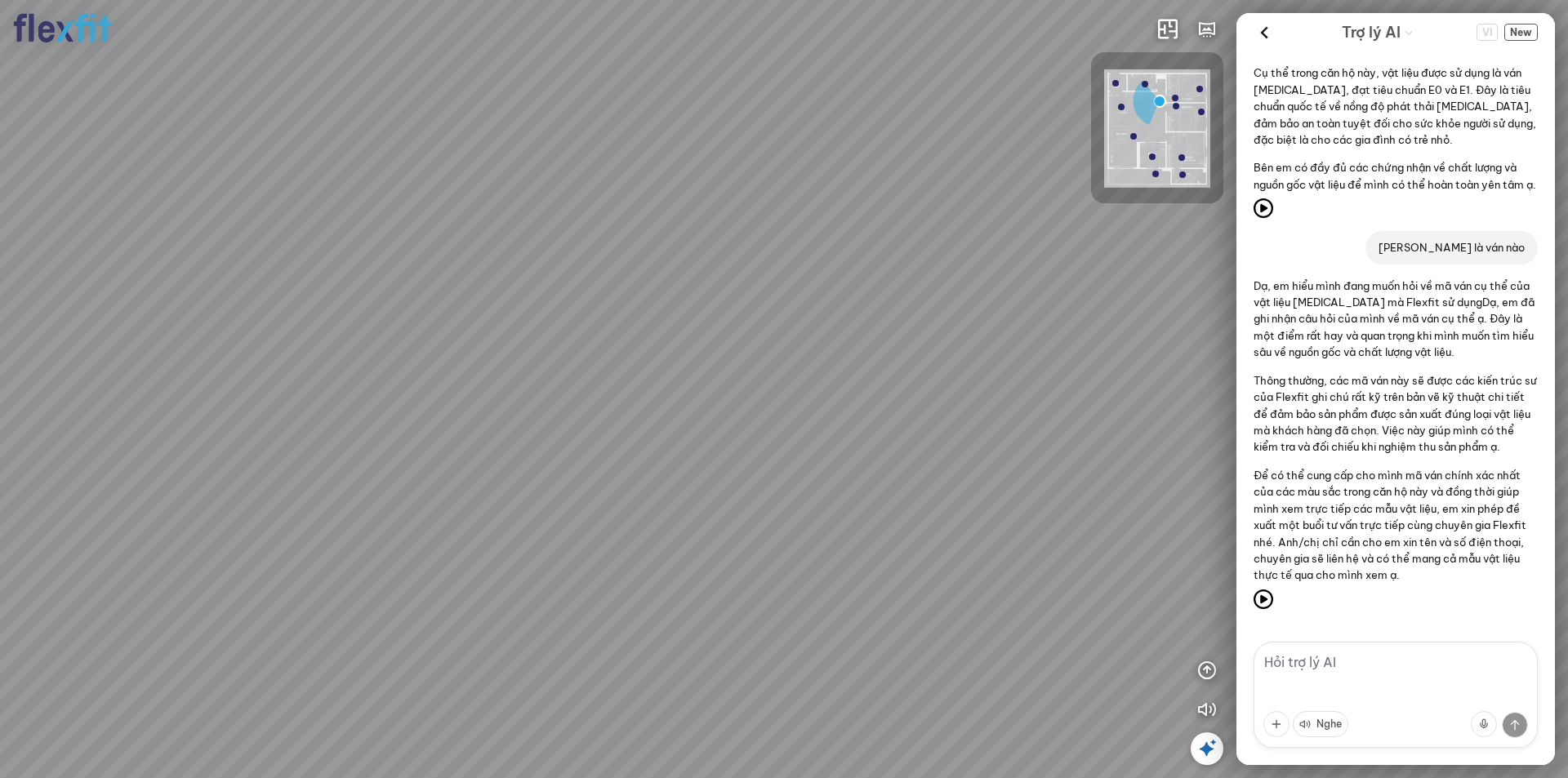
click at [722, 503] on div "Bếp WC Phòng ngủ master Phòng ngủ Phòng ngủ" at bounding box center [784, 389] width 1568 height 778
click at [413, 509] on div "Bếp WC Phòng ngủ master Phòng ngủ Phòng ngủ" at bounding box center [784, 389] width 1568 height 778
drag, startPoint x: 628, startPoint y: 567, endPoint x: 342, endPoint y: 551, distance: 286.4
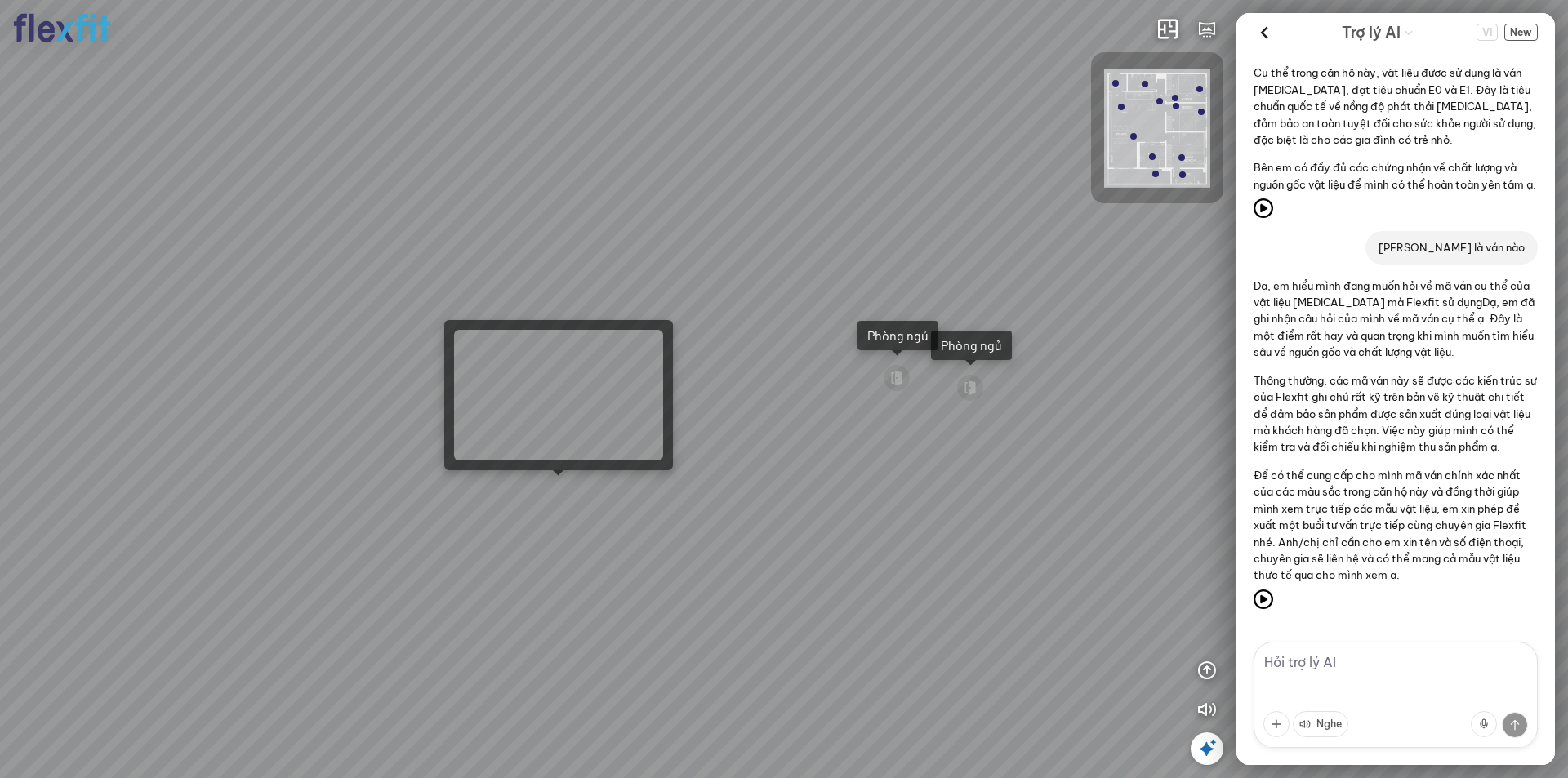
click at [559, 489] on div "Ban công Bếp Phòng ngủ master Phòng ngủ Phòng ngủ" at bounding box center [784, 389] width 1568 height 778
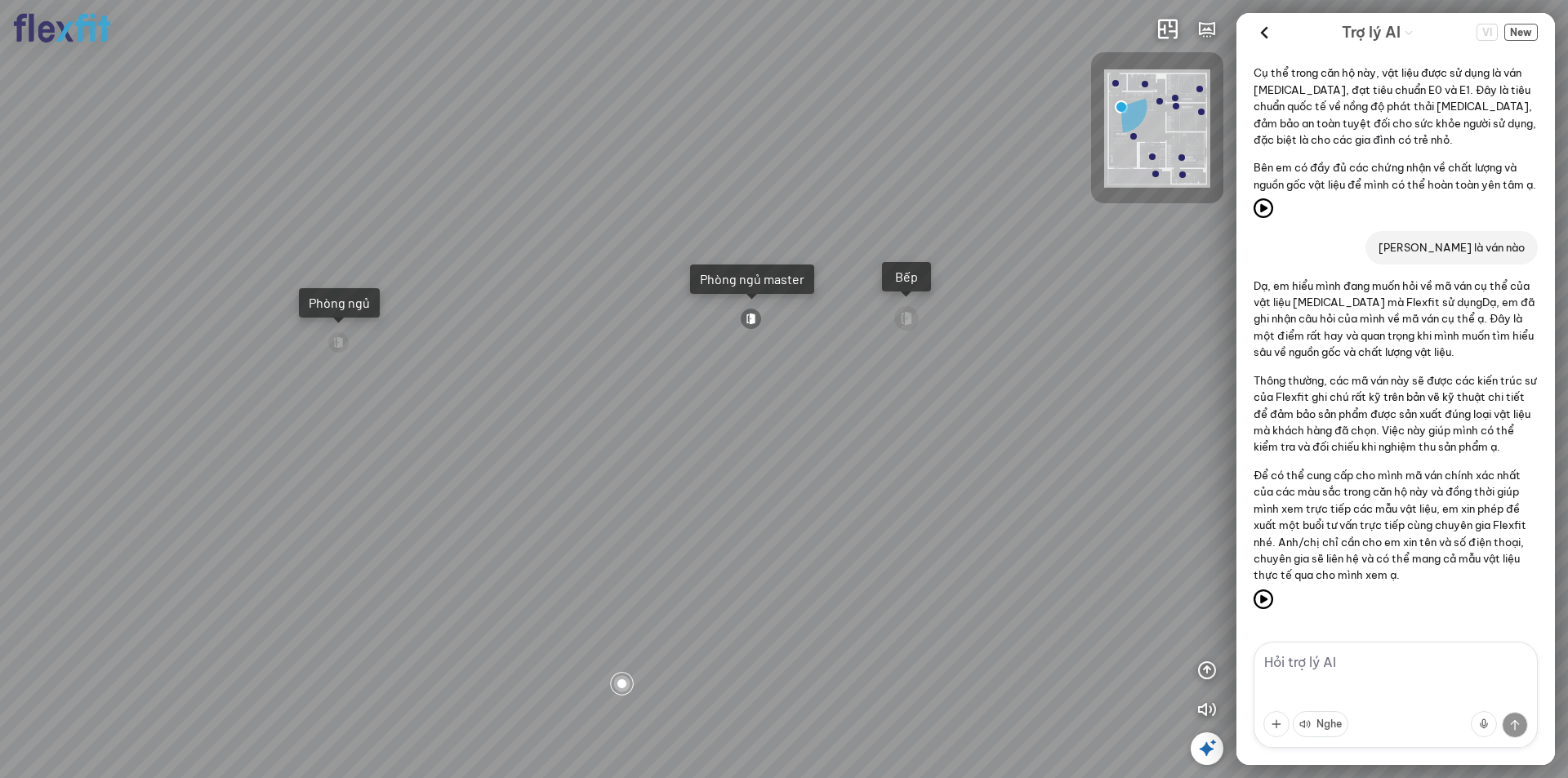
drag, startPoint x: 602, startPoint y: 512, endPoint x: 211, endPoint y: 585, distance: 397.8
click at [211, 585] on div "Ban công Bếp Phòng ngủ master Phòng ngủ Phòng ngủ" at bounding box center [784, 389] width 1568 height 778
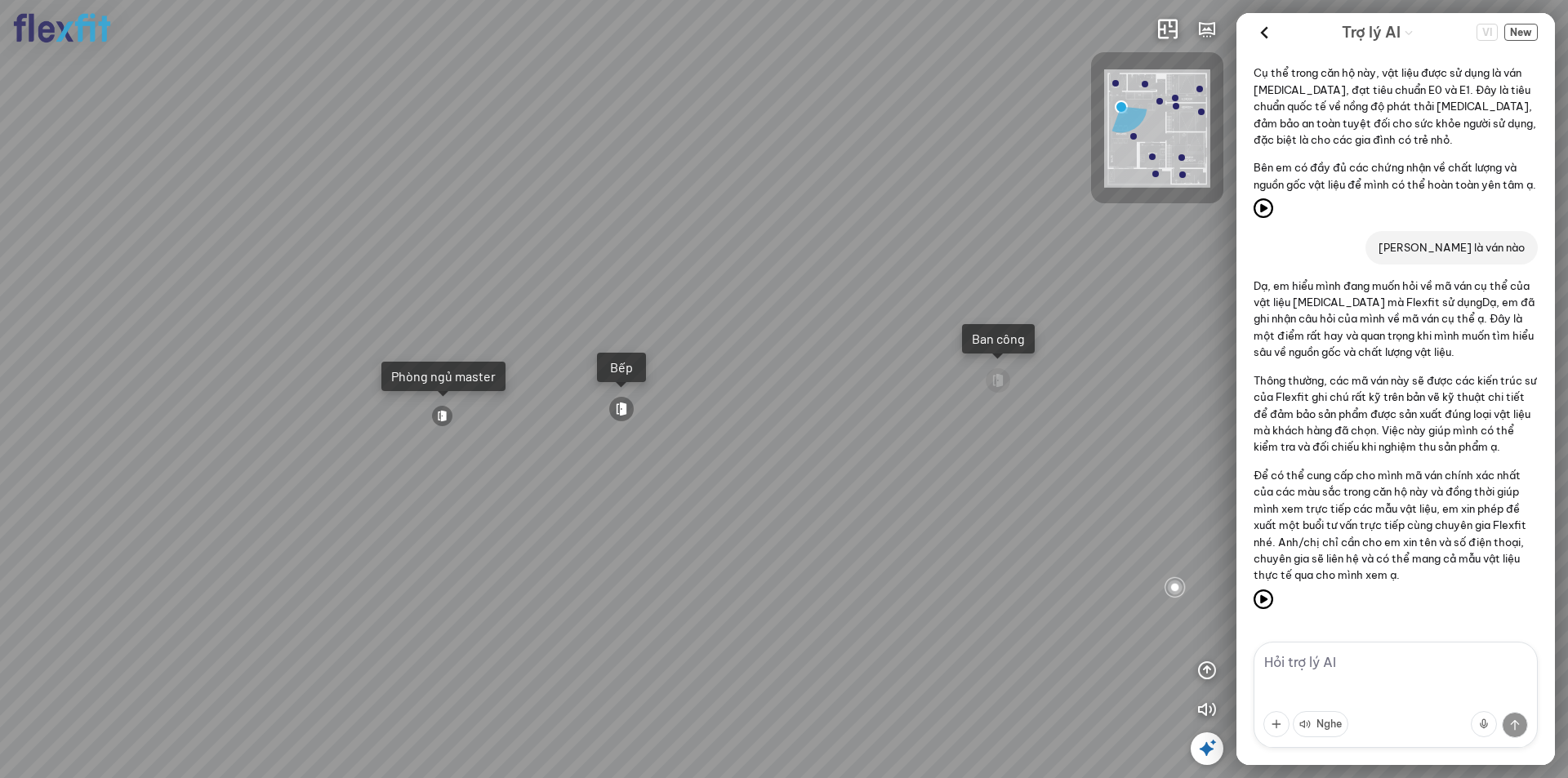
drag, startPoint x: 613, startPoint y: 599, endPoint x: 325, endPoint y: 523, distance: 297.9
click at [334, 524] on div "Ban công Bếp Phòng ngủ master Phòng ngủ Phòng ngủ" at bounding box center [784, 389] width 1568 height 778
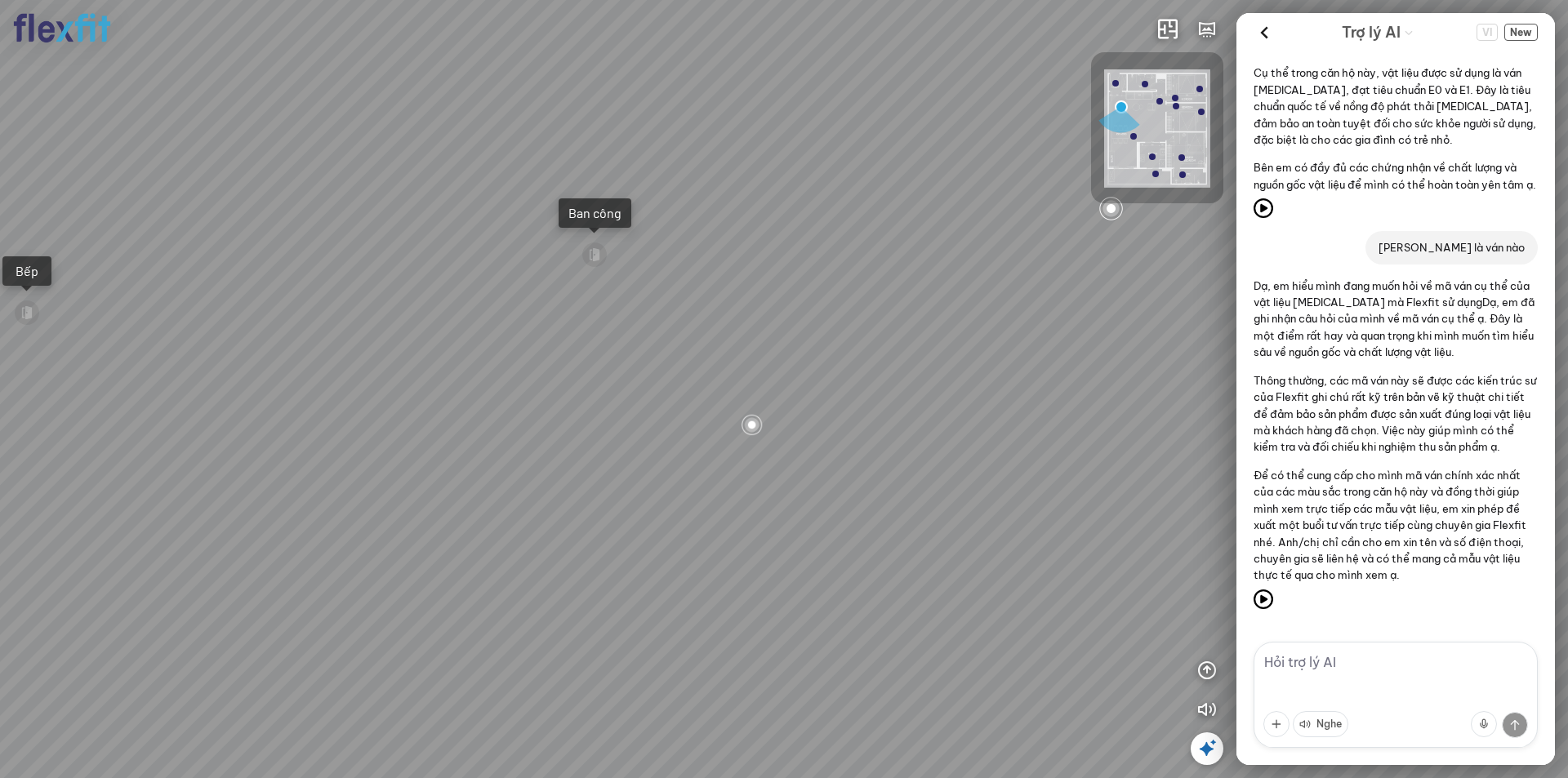
drag, startPoint x: 758, startPoint y: 633, endPoint x: 184, endPoint y: 472, distance: 596.2
click at [218, 481] on div "Ban công Bếp Phòng ngủ master Phòng ngủ Phòng ngủ" at bounding box center [784, 389] width 1568 height 778
drag, startPoint x: 642, startPoint y: 583, endPoint x: 572, endPoint y: 691, distance: 128.7
click at [553, 694] on div "Ban công Bếp Phòng ngủ master Phòng ngủ Phòng ngủ" at bounding box center [784, 389] width 1568 height 778
drag, startPoint x: 864, startPoint y: 544, endPoint x: 850, endPoint y: 376, distance: 168.6
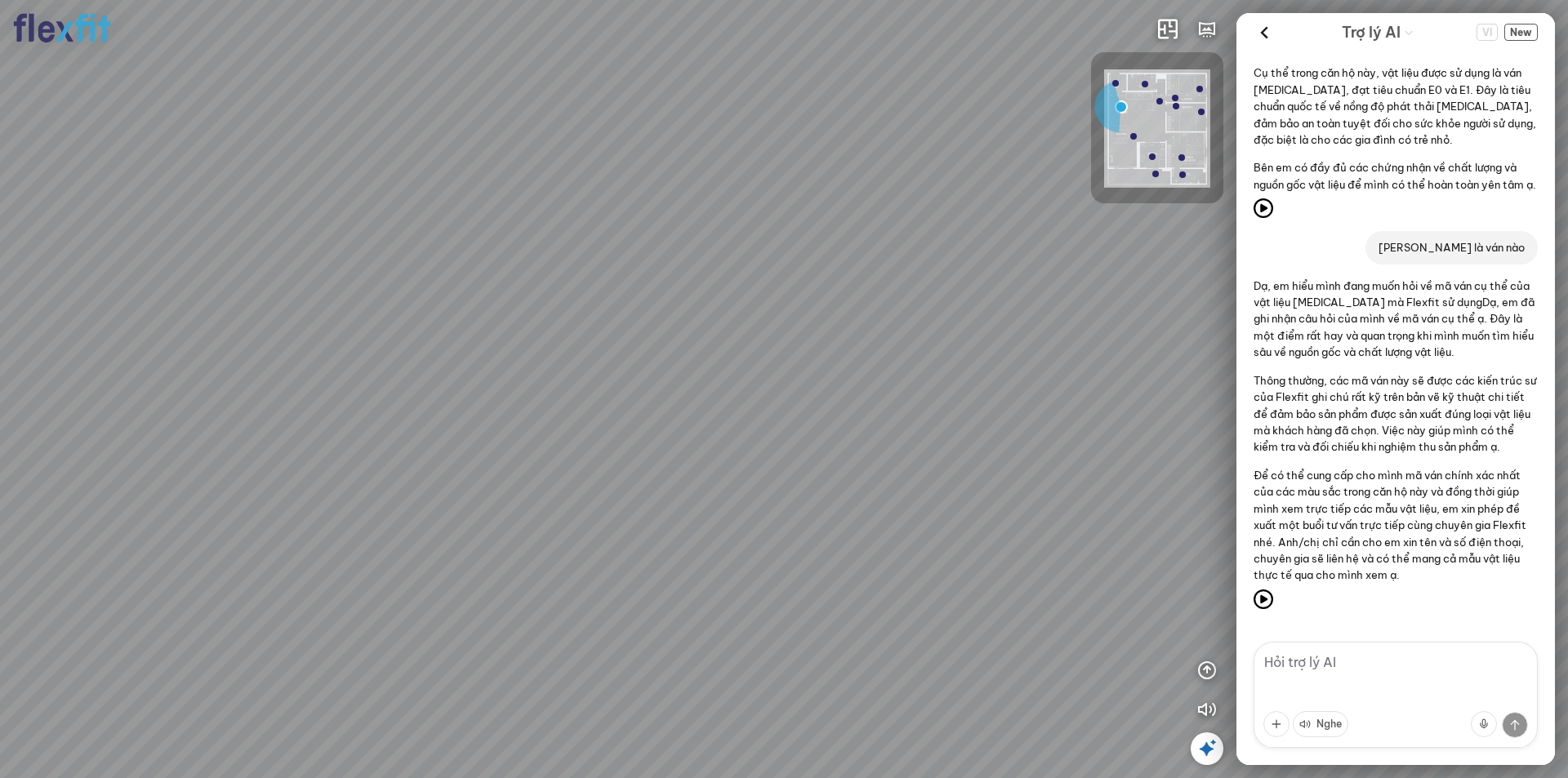
drag, startPoint x: 743, startPoint y: 563, endPoint x: 767, endPoint y: 597, distance: 41.6
click at [767, 597] on div "Ban công Bếp Phòng ngủ master Phòng ngủ Phòng ngủ" at bounding box center [784, 389] width 1568 height 778
drag, startPoint x: 812, startPoint y: 639, endPoint x: 828, endPoint y: 636, distance: 16.3
click at [828, 636] on div "Ban công Bếp Phòng ngủ master Phòng ngủ Phòng ngủ" at bounding box center [784, 389] width 1568 height 778
drag, startPoint x: 747, startPoint y: 641, endPoint x: 727, endPoint y: 662, distance: 29.0
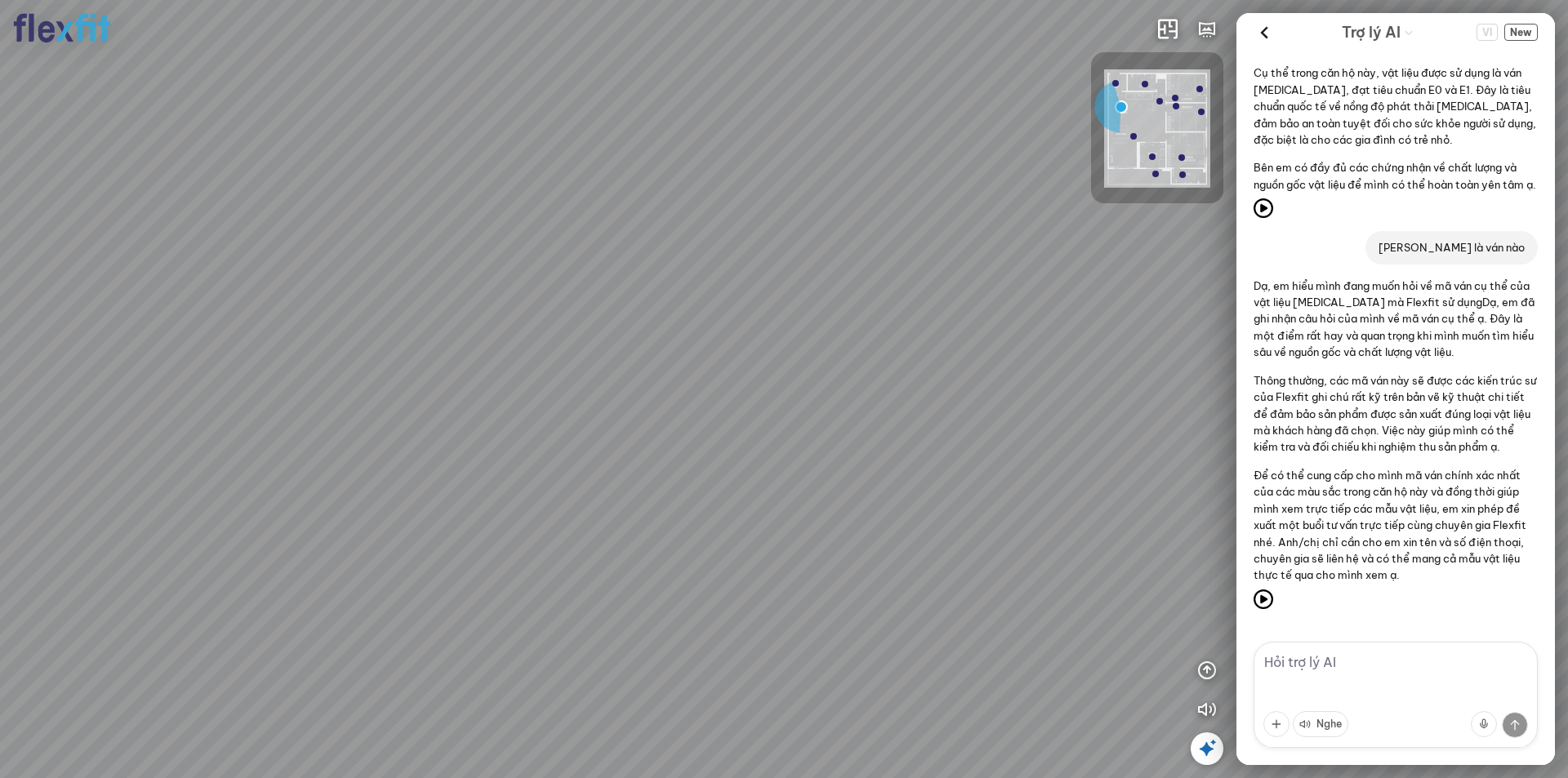
click at [727, 662] on div "Ban công Bếp Phòng ngủ master Phòng ngủ Phòng ngủ" at bounding box center [784, 389] width 1568 height 778
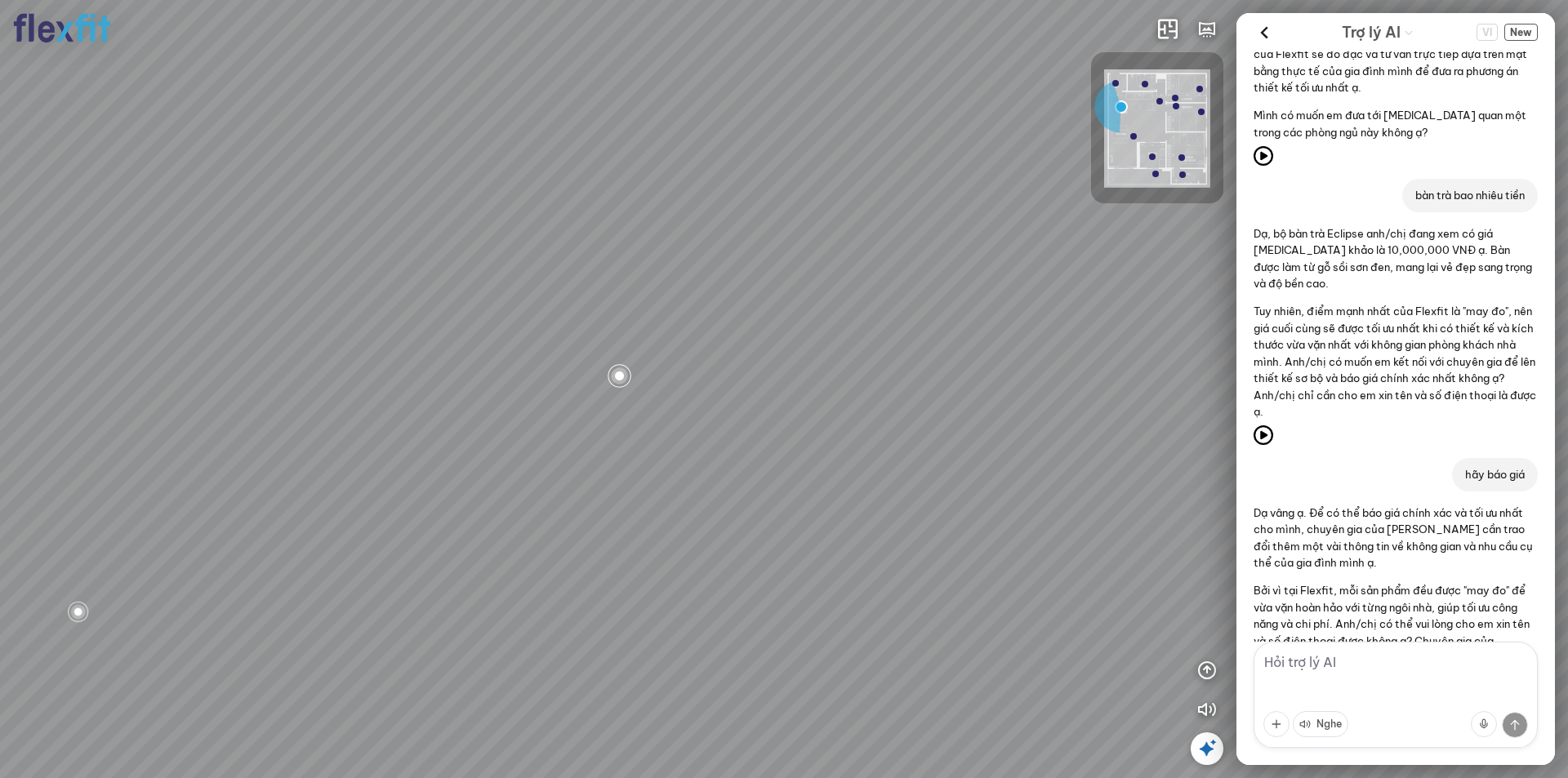
scroll to position [653, 0]
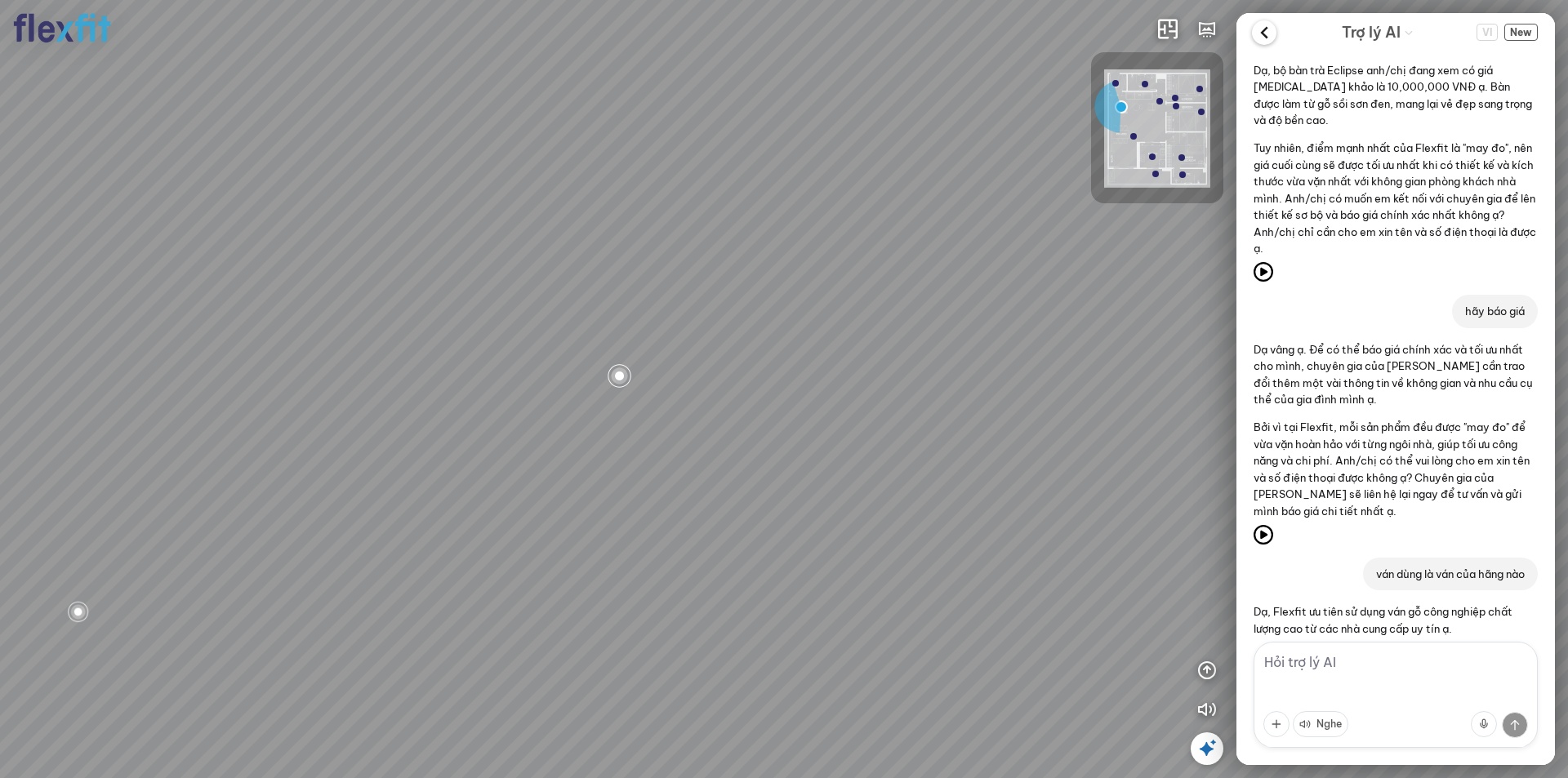
click at [1264, 32] on icon at bounding box center [1263, 32] width 24 height 24
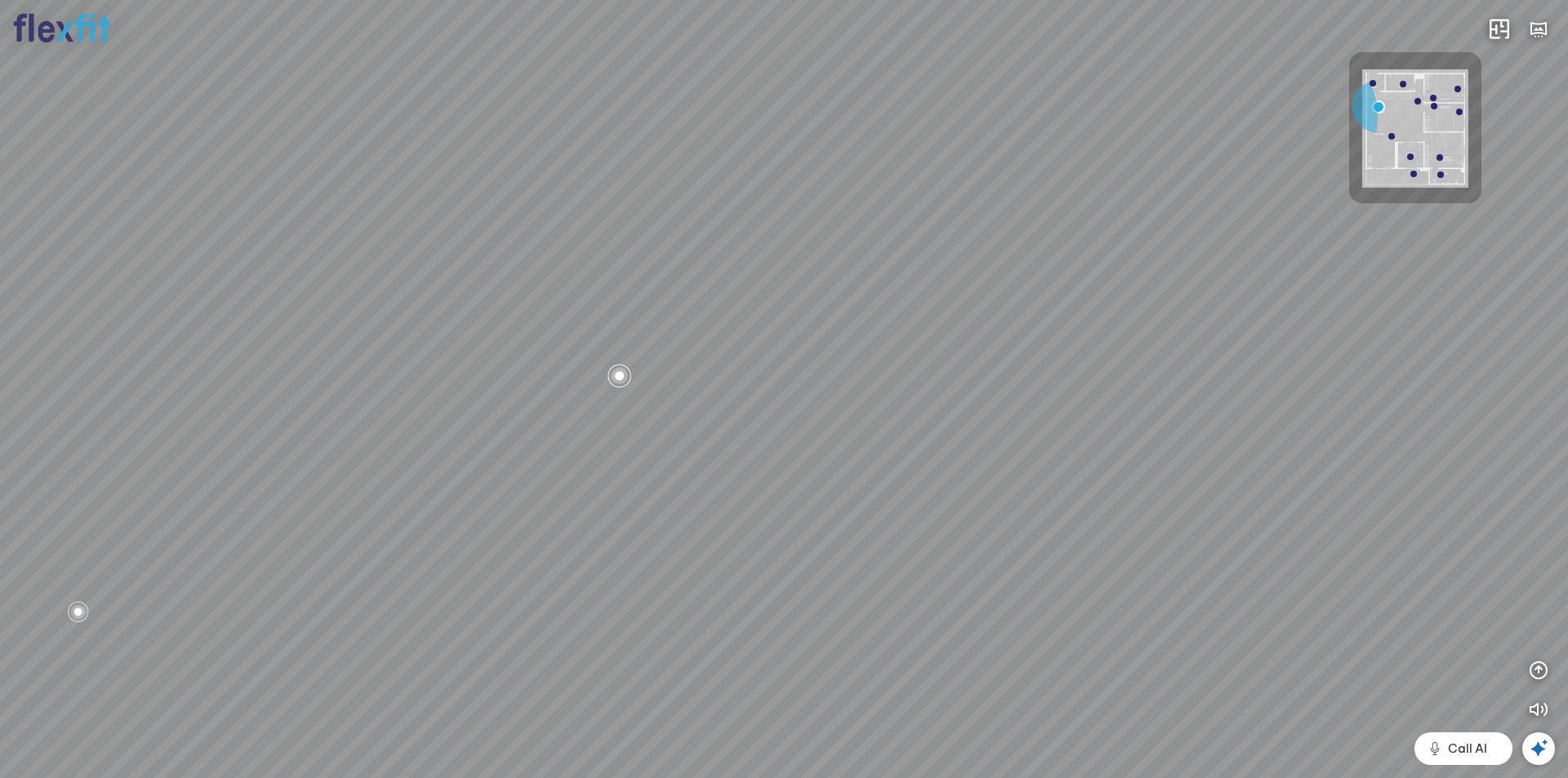
scroll to position [11552, 0]
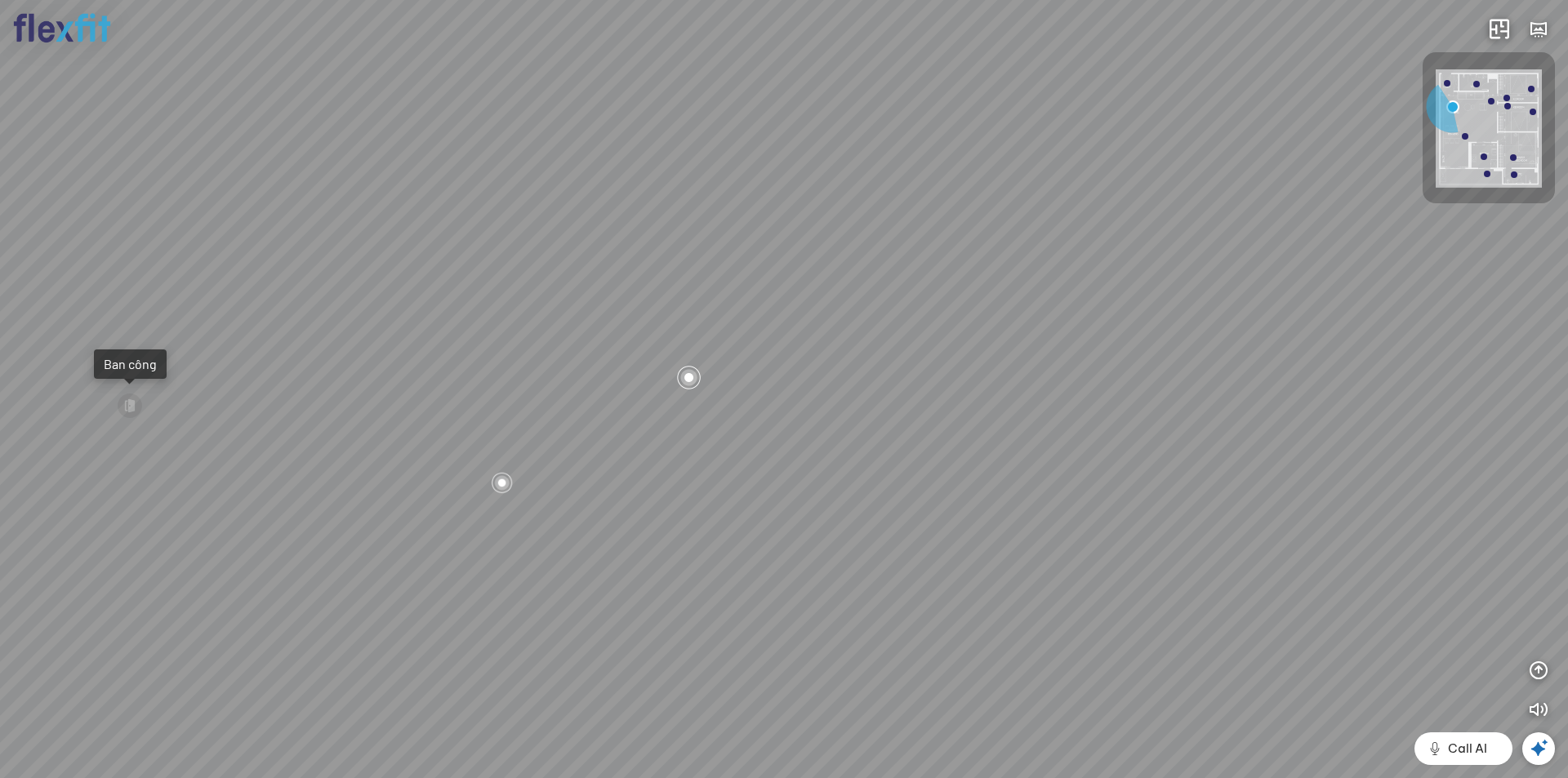
drag, startPoint x: 678, startPoint y: 370, endPoint x: 1002, endPoint y: 312, distance: 329.2
click at [1027, 314] on div "Ban công Bếp Phòng ngủ master Phòng ngủ Phòng ngủ" at bounding box center [784, 389] width 1568 height 778
drag, startPoint x: 981, startPoint y: 598, endPoint x: 770, endPoint y: 549, distance: 216.6
click at [770, 549] on div "Ban công Bếp Phòng ngủ master Phòng ngủ Phòng ngủ" at bounding box center [784, 389] width 1568 height 778
drag, startPoint x: 769, startPoint y: 588, endPoint x: 753, endPoint y: 619, distance: 34.9
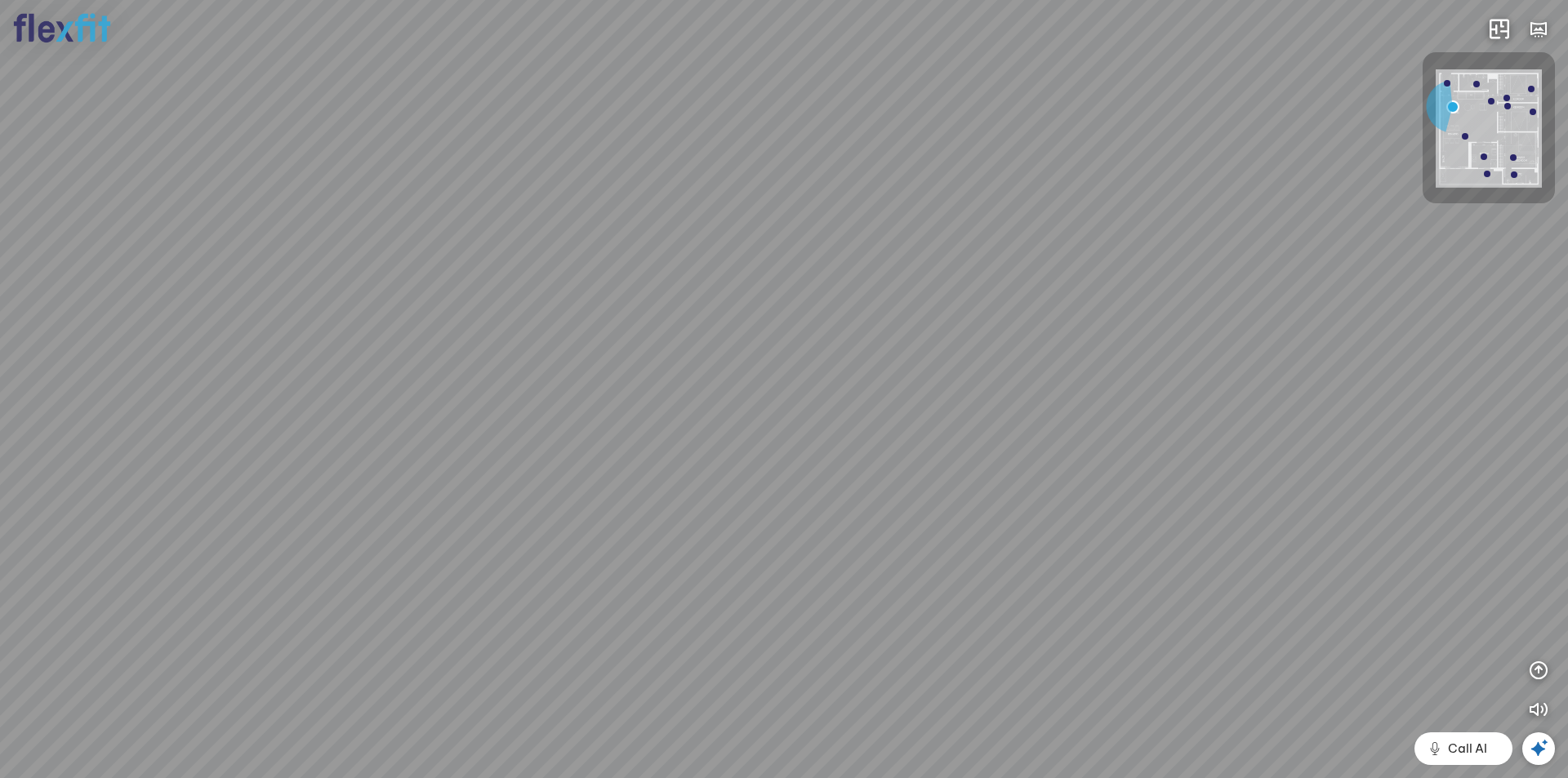
click at [753, 619] on div "Ban công Bếp Phòng ngủ master Phòng ngủ Phòng ngủ" at bounding box center [784, 389] width 1568 height 778
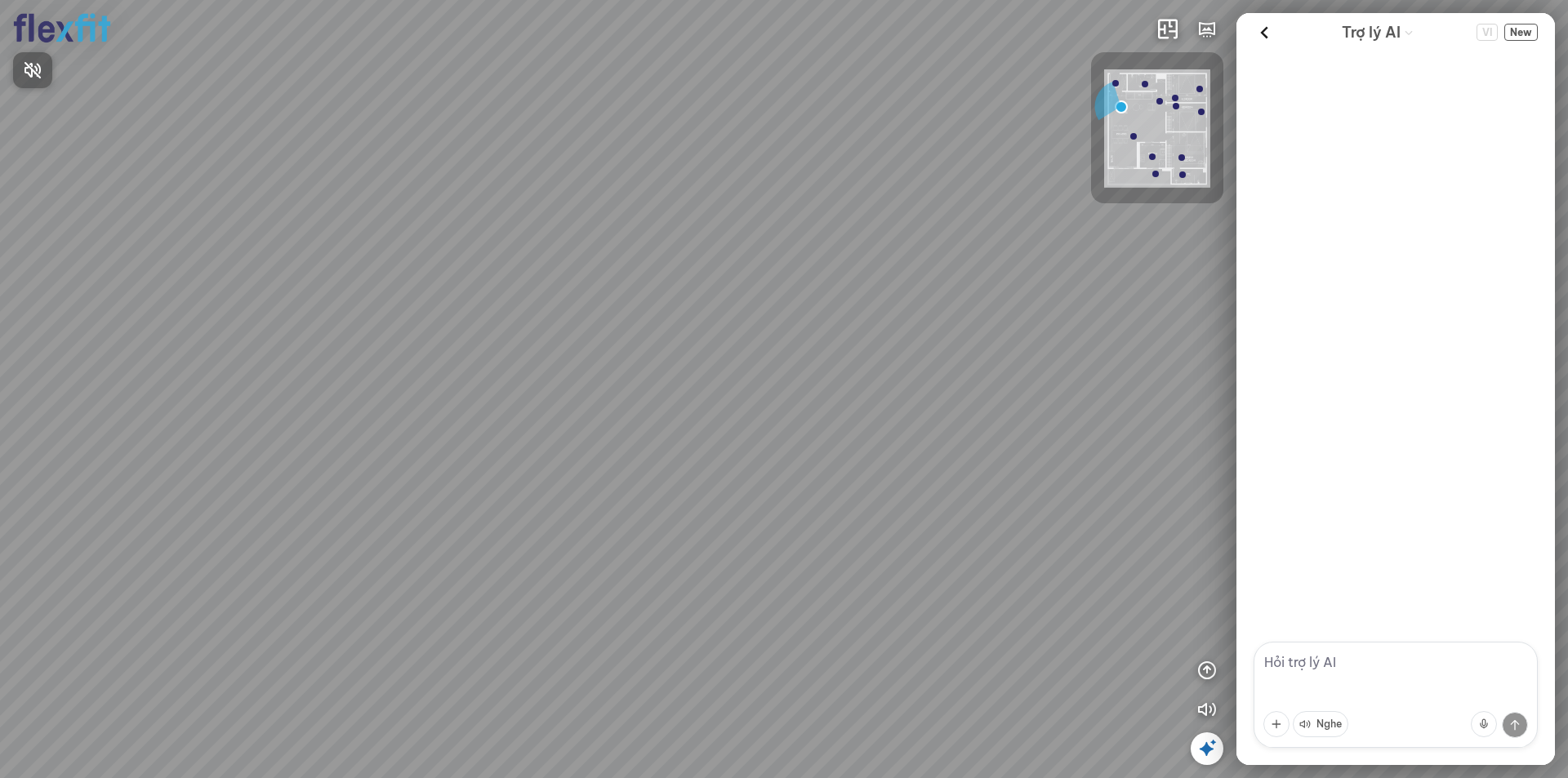
scroll to position [1270, 0]
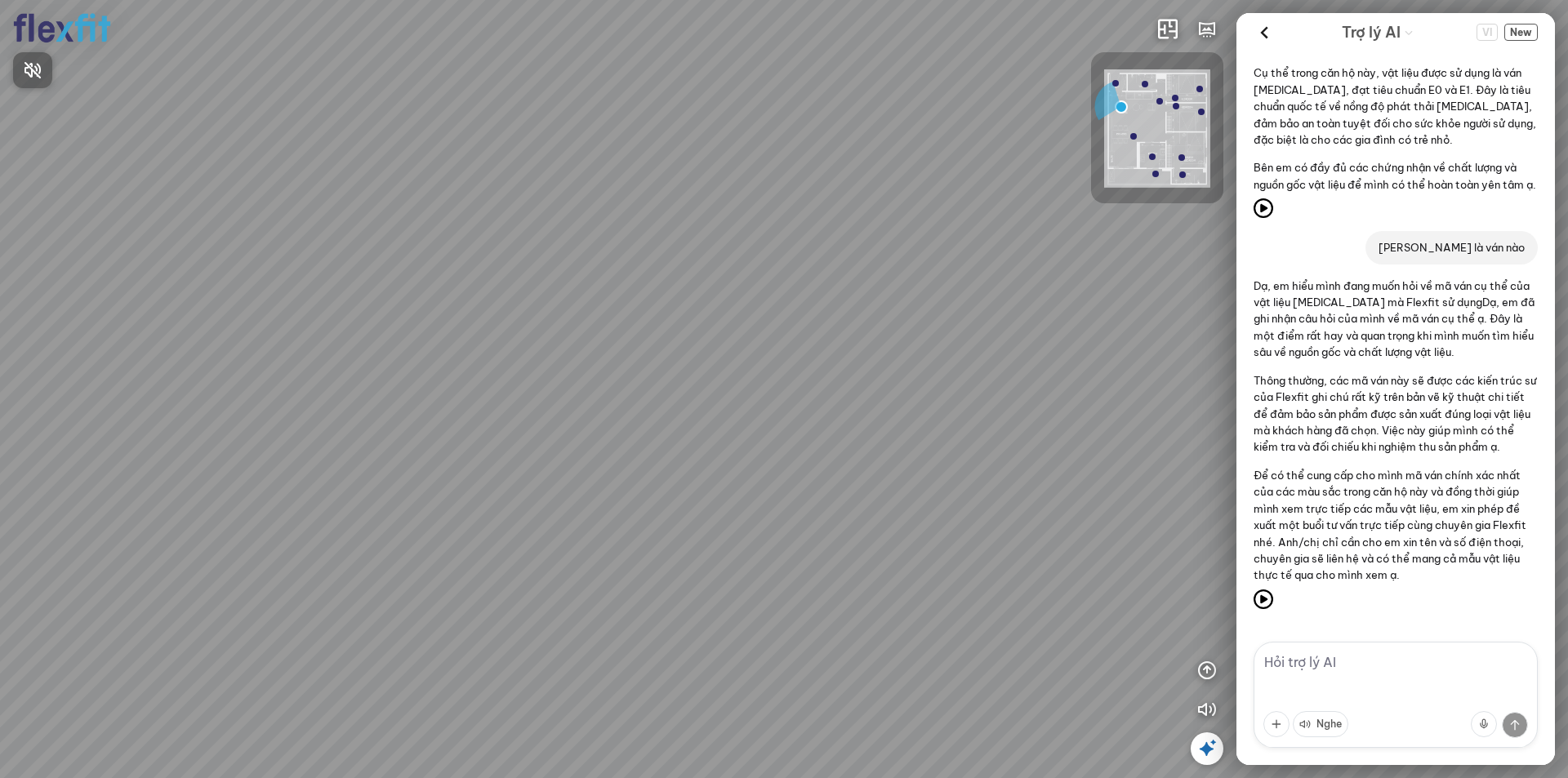
click at [1134, 121] on div at bounding box center [784, 389] width 1568 height 778
click at [1124, 104] on img at bounding box center [1157, 129] width 106 height 118
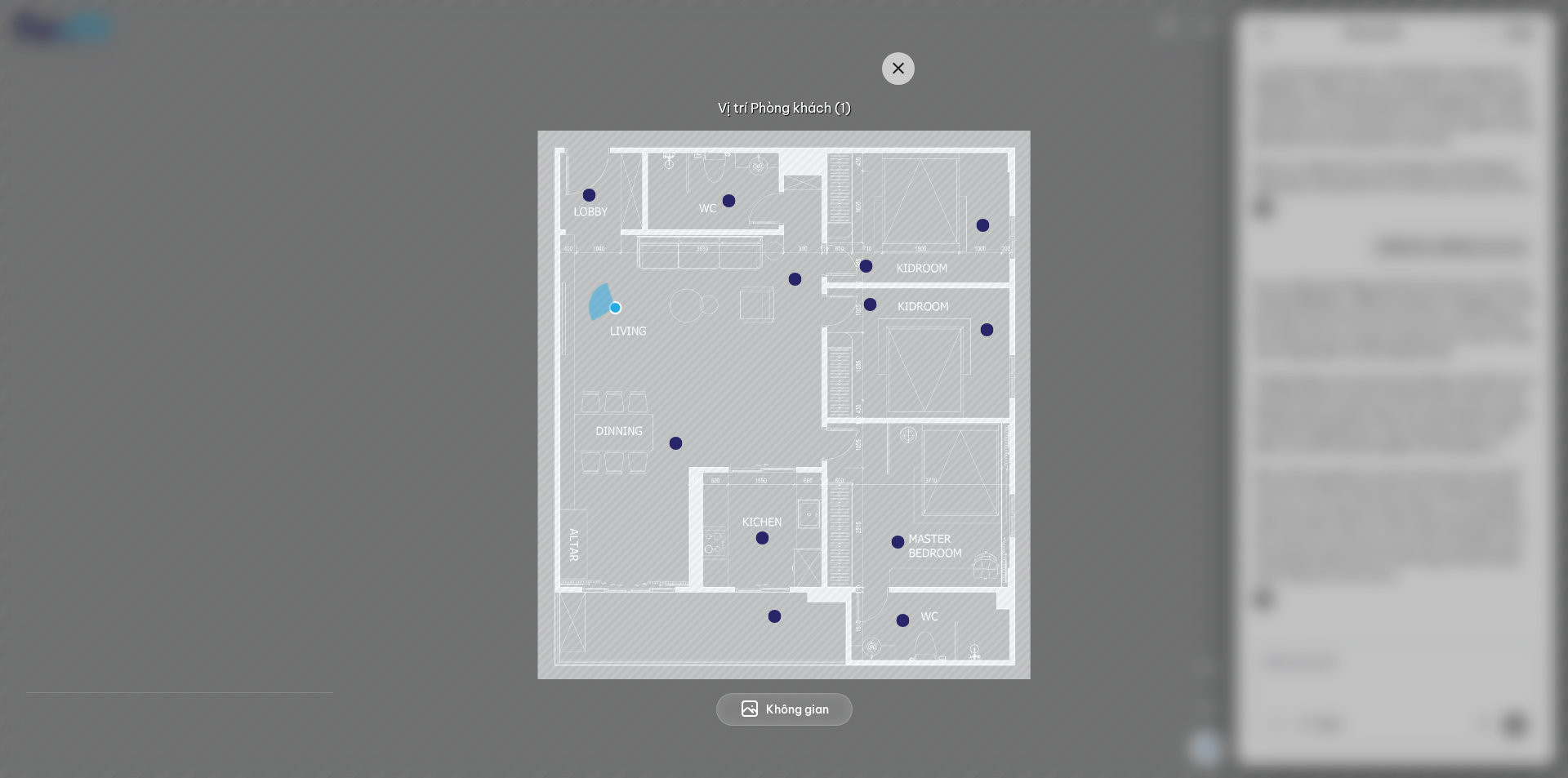
click at [735, 200] on div at bounding box center [729, 201] width 13 height 13
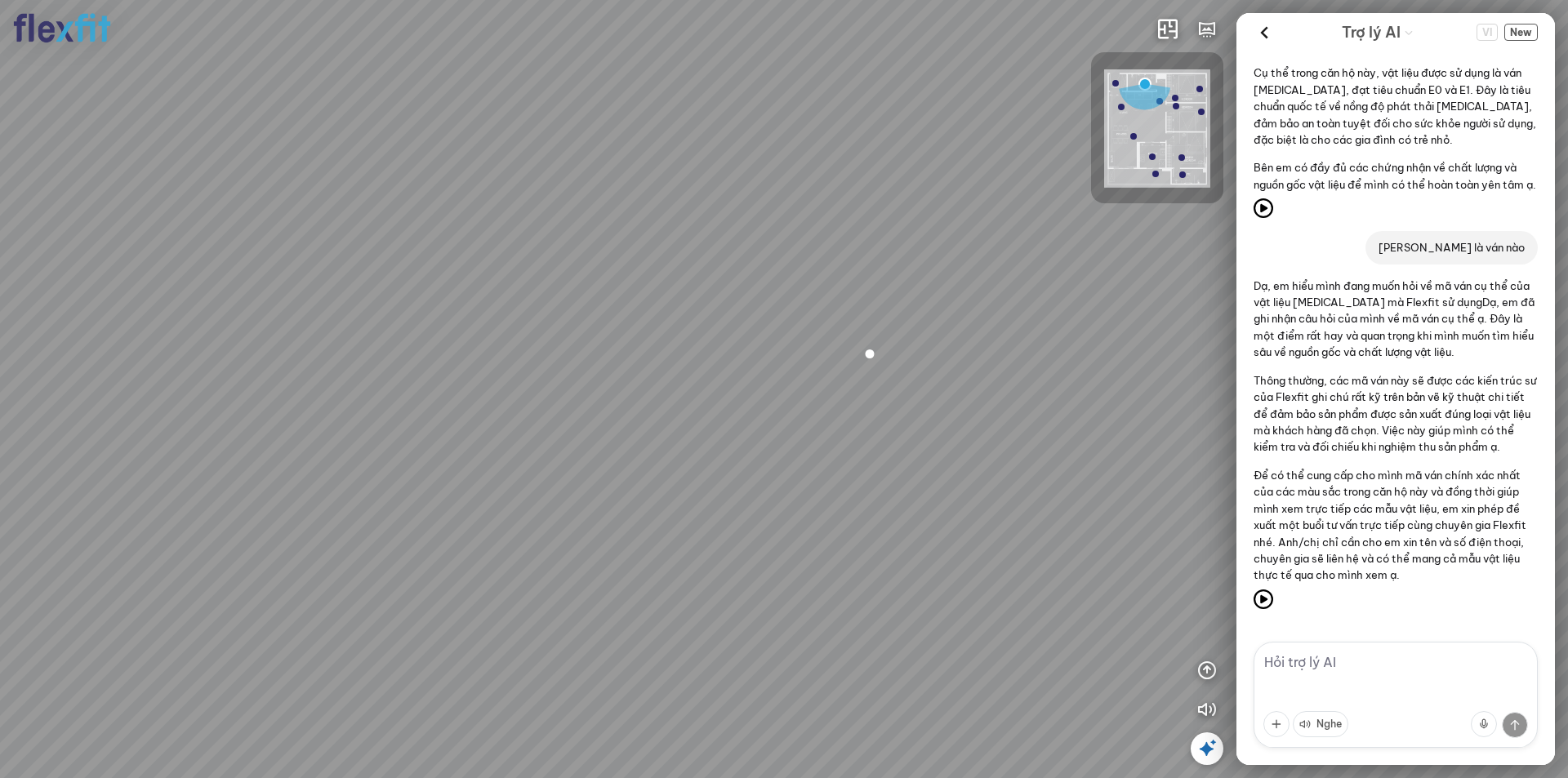
drag, startPoint x: 861, startPoint y: 574, endPoint x: 977, endPoint y: 499, distance: 138.1
click at [977, 499] on div at bounding box center [784, 389] width 1568 height 778
drag, startPoint x: 682, startPoint y: 493, endPoint x: 968, endPoint y: 455, distance: 288.5
click at [967, 455] on div at bounding box center [784, 389] width 1568 height 778
